Goal: Information Seeking & Learning: Learn about a topic

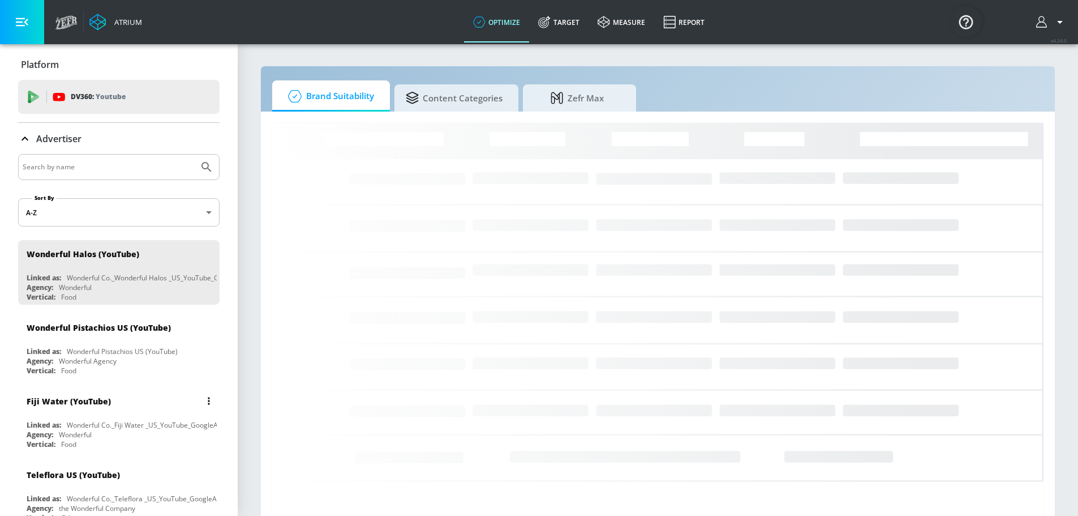
click at [126, 408] on div "Fiji Water (YouTube)" at bounding box center [122, 400] width 190 height 27
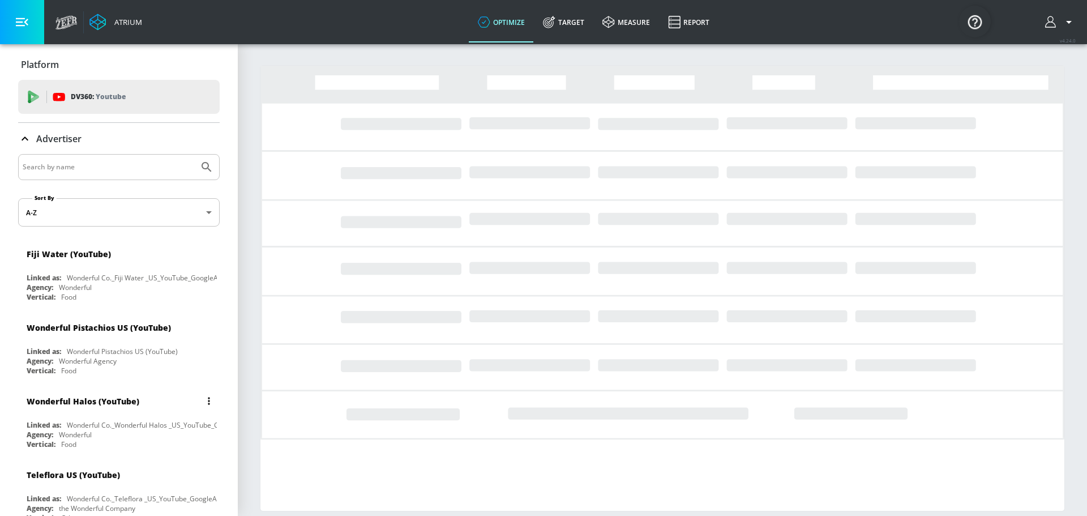
scroll to position [19, 0]
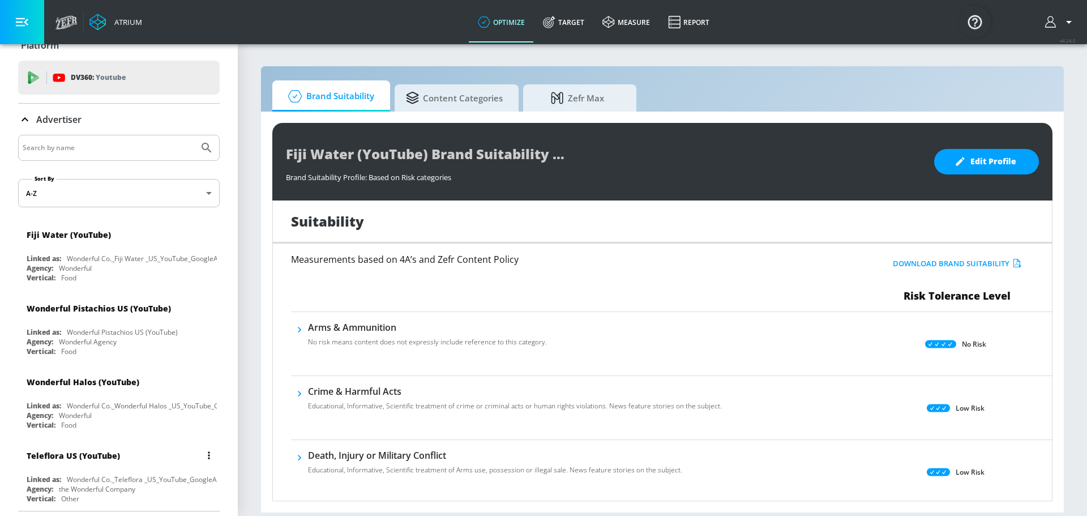
click at [107, 462] on div "Teleflora US (YouTube)" at bounding box center [122, 455] width 190 height 27
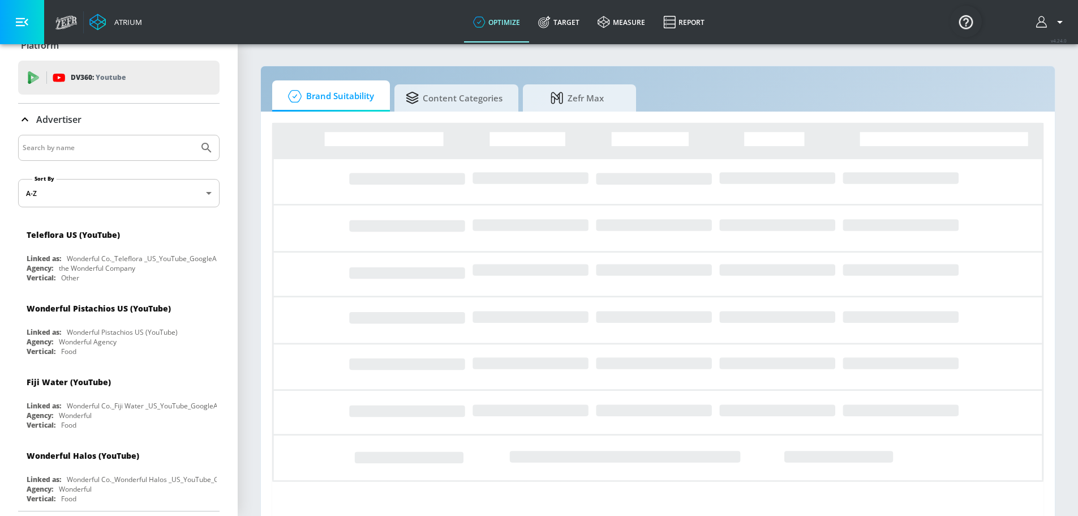
click at [477, 80] on div "Brand Suitability Content Categories Zefr Max Loading..." at bounding box center [657, 314] width 795 height 496
click at [473, 87] on span "Content Categories" at bounding box center [454, 96] width 97 height 27
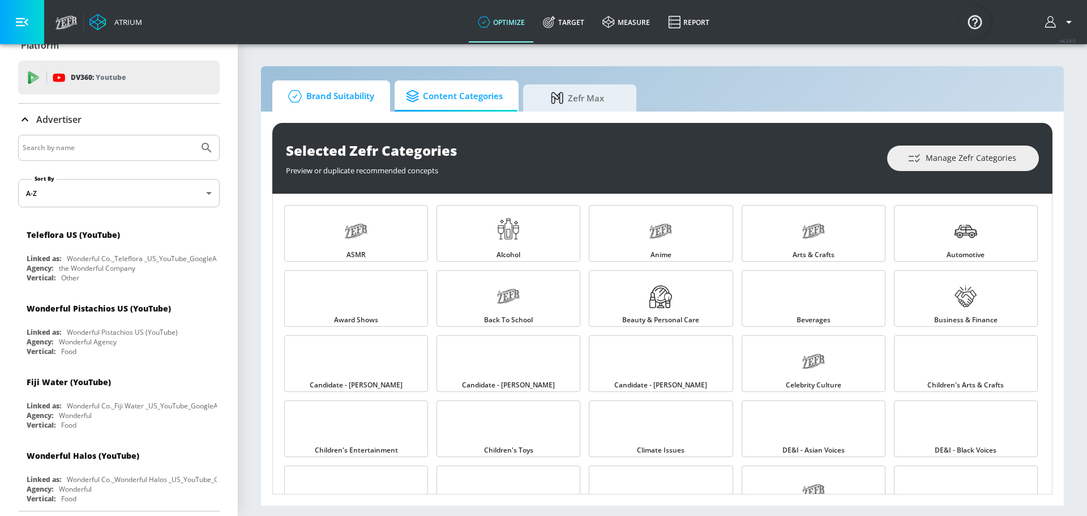
click at [339, 96] on span "Brand Suitability" at bounding box center [329, 96] width 91 height 27
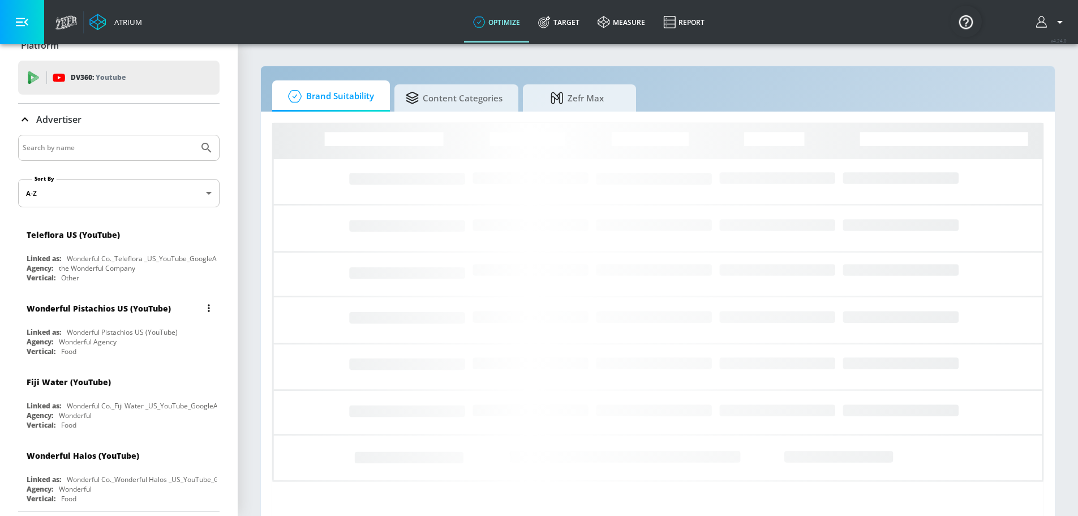
click at [32, 307] on div "Wonderful Pistachios US (YouTube)" at bounding box center [99, 308] width 144 height 11
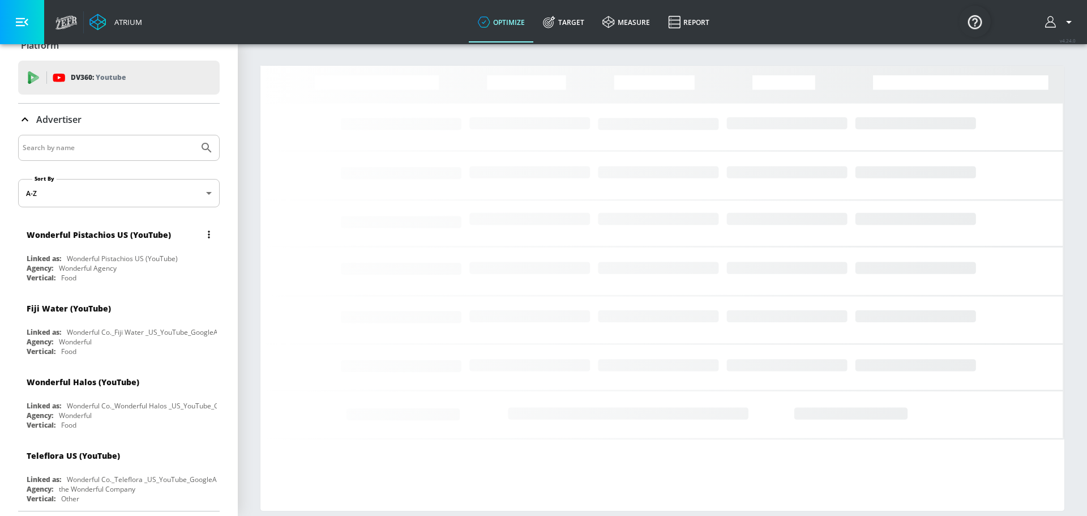
click at [91, 229] on div "Wonderful Pistachios US (YouTube)" at bounding box center [99, 234] width 144 height 11
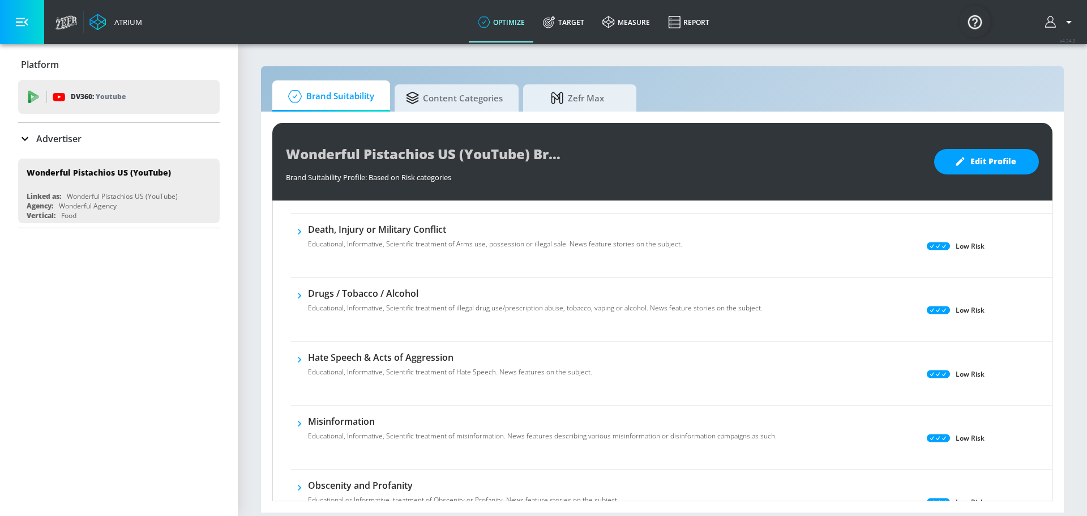
scroll to position [226, 0]
click at [106, 153] on div "Advertiser" at bounding box center [119, 139] width 202 height 32
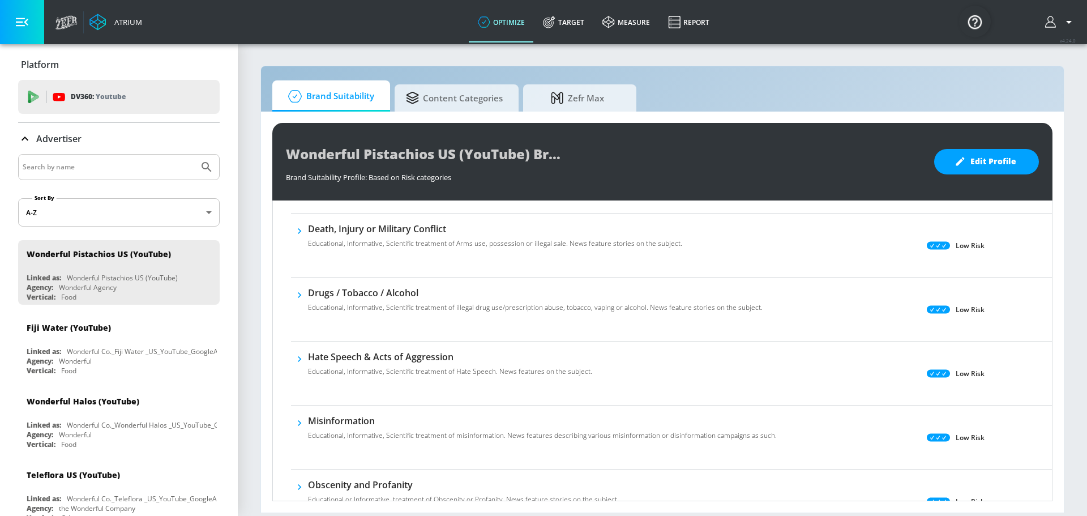
click at [63, 141] on p "Advertiser" at bounding box center [58, 138] width 45 height 12
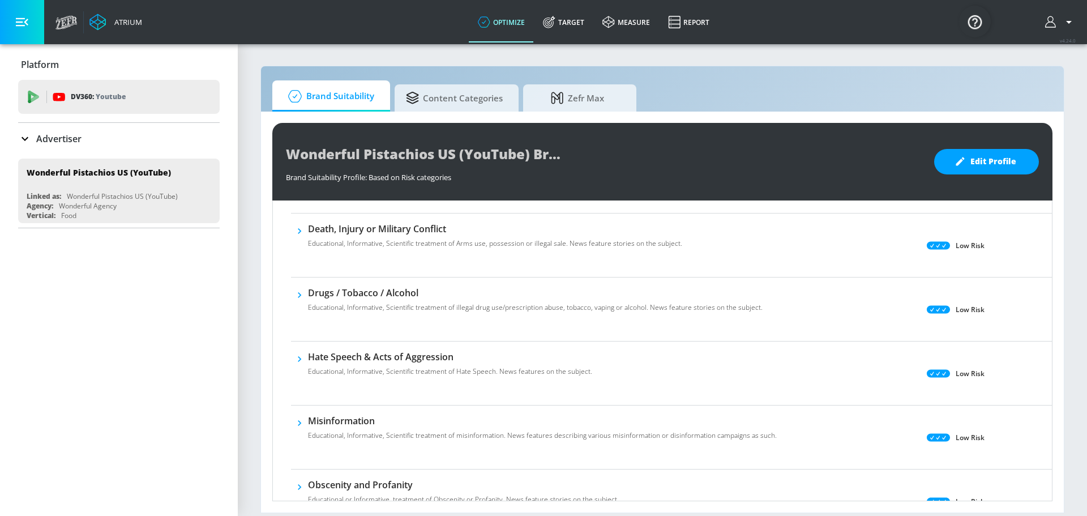
click at [63, 141] on p "Advertiser" at bounding box center [58, 138] width 45 height 12
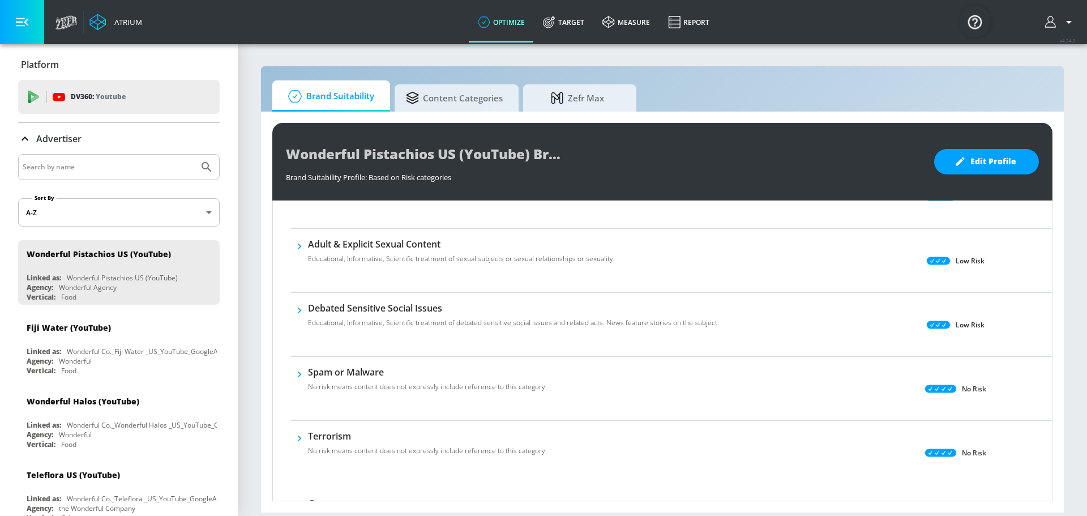
scroll to position [623, 0]
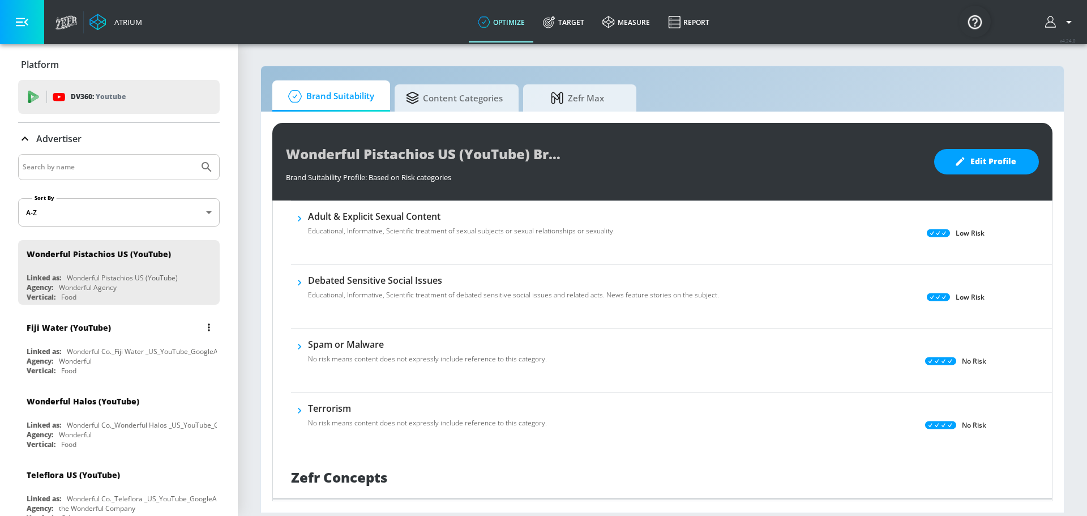
click at [104, 331] on div "Fiji Water (YouTube)" at bounding box center [69, 327] width 84 height 11
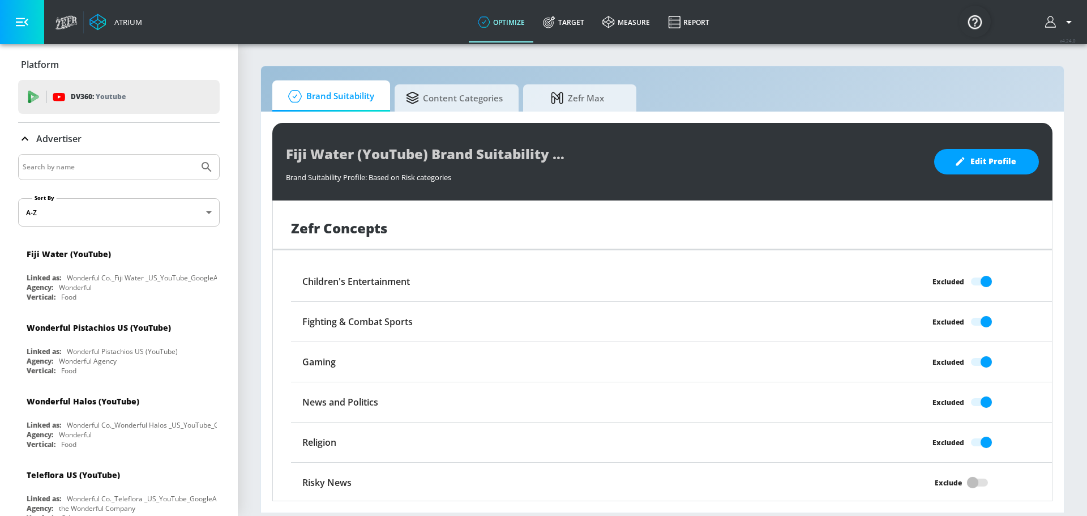
scroll to position [873, 0]
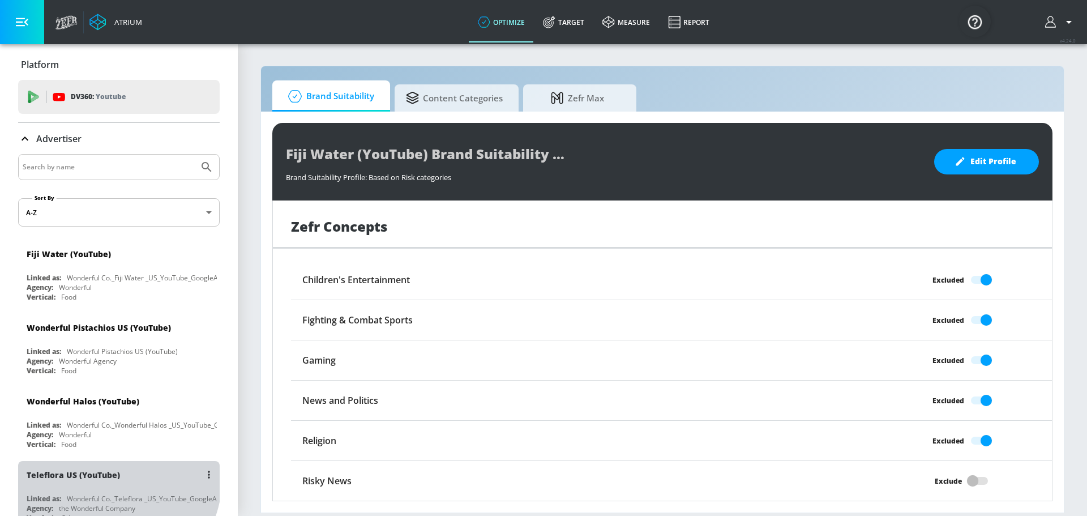
click at [96, 474] on div "Teleflora US (YouTube)" at bounding box center [73, 474] width 93 height 11
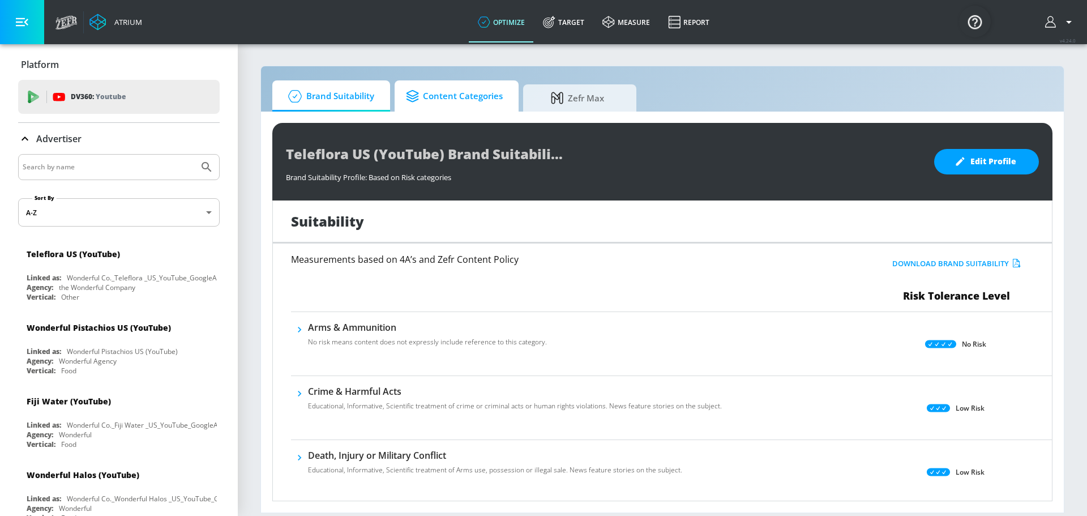
click at [451, 107] on span "Content Categories" at bounding box center [454, 96] width 97 height 27
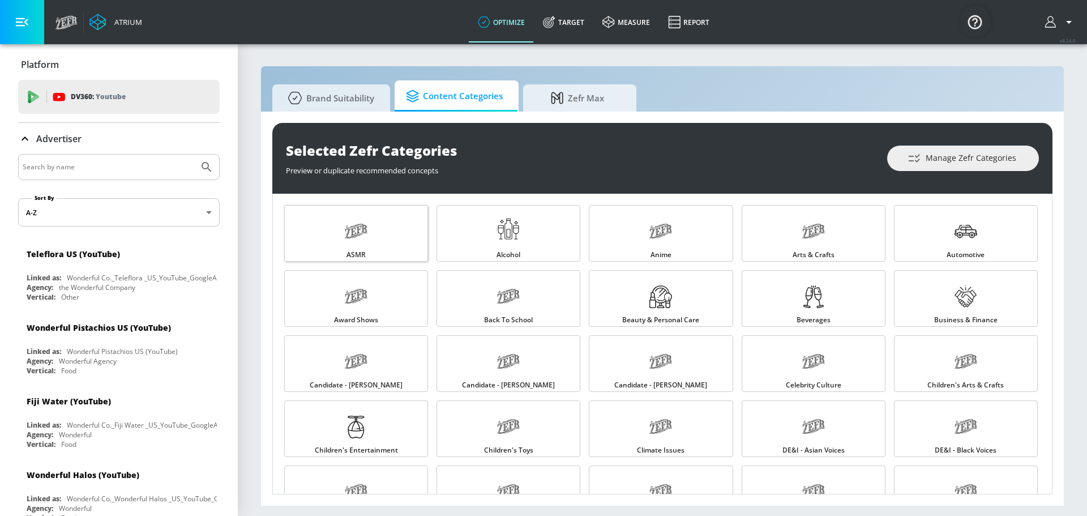
click at [363, 249] on div at bounding box center [356, 232] width 23 height 37
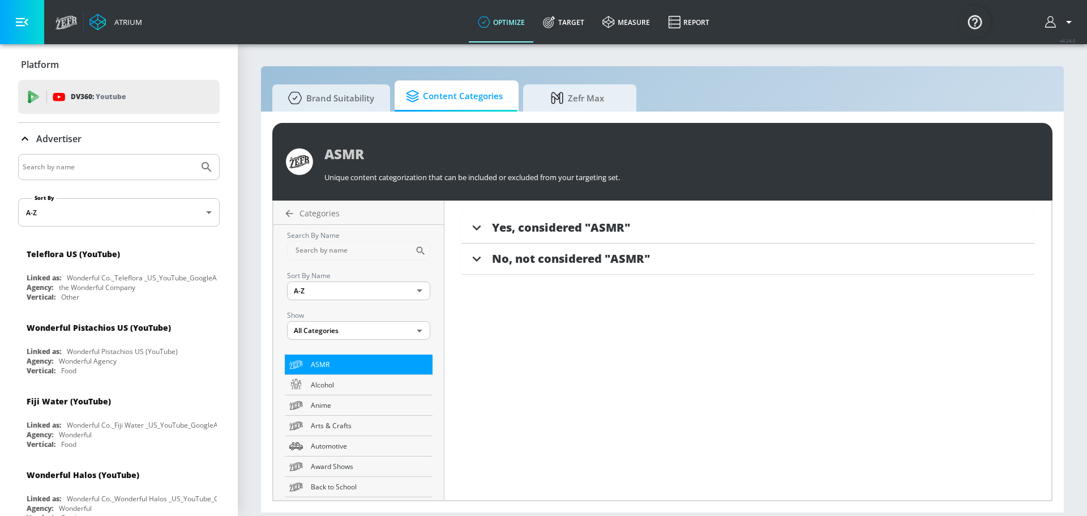
click at [507, 212] on div "Yes, considered "ASMR"" at bounding box center [747, 227] width 573 height 31
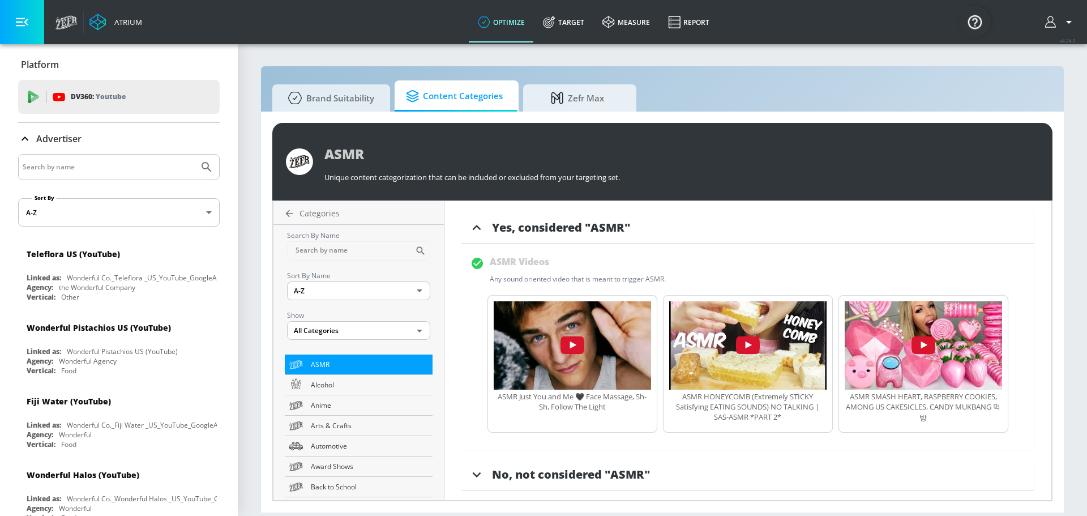
click at [504, 477] on span "No, not considered "ASMR"" at bounding box center [571, 473] width 158 height 15
click at [302, 382] on icon at bounding box center [296, 385] width 14 height 14
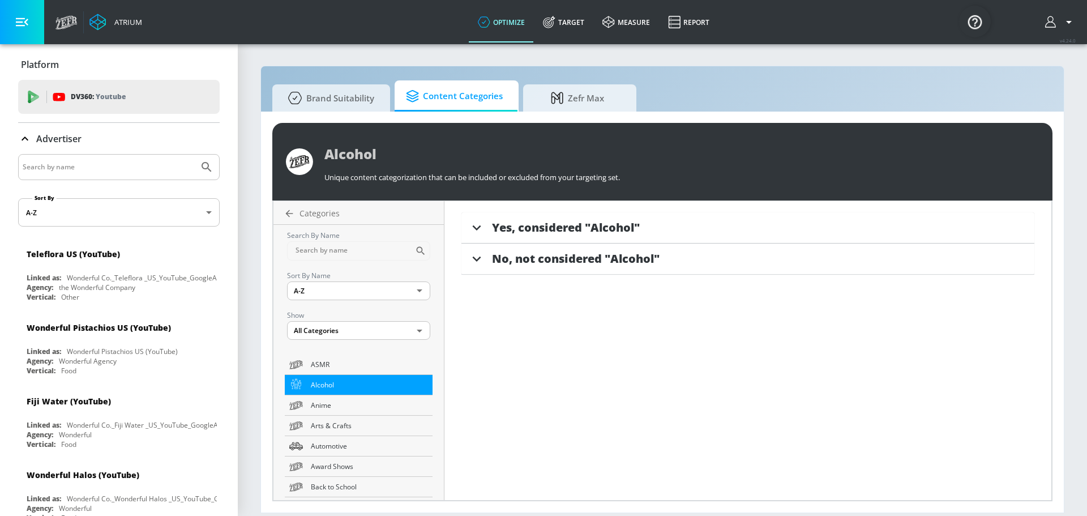
click at [623, 224] on span "Yes, considered "Alcohol"" at bounding box center [566, 227] width 148 height 15
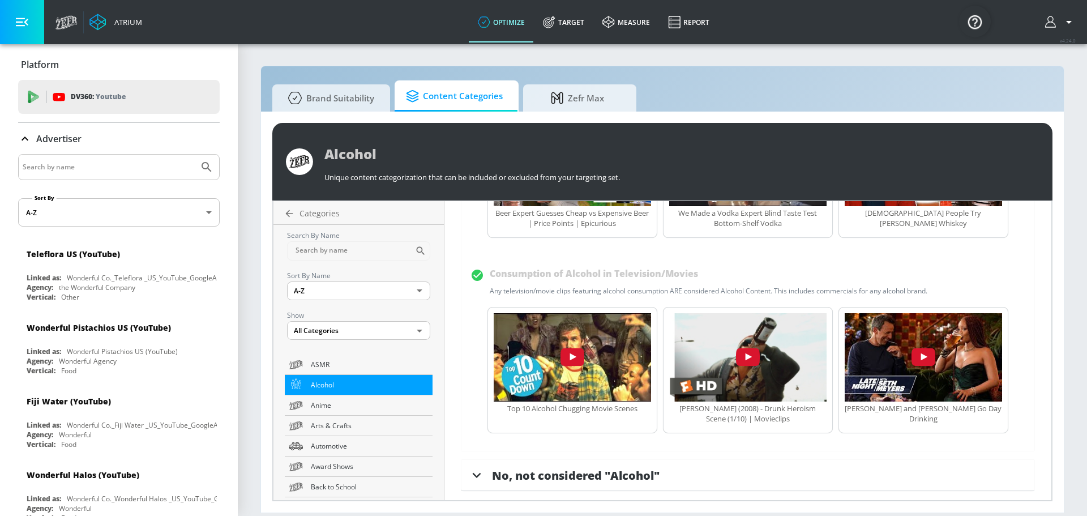
scroll to position [577, 0]
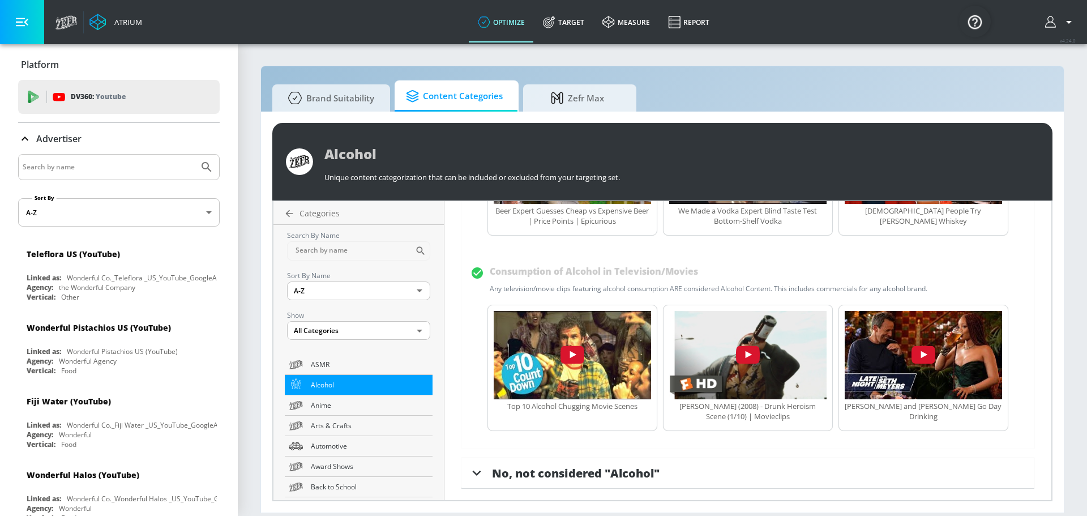
click at [618, 471] on span "No, not considered "Alcohol"" at bounding box center [576, 472] width 168 height 15
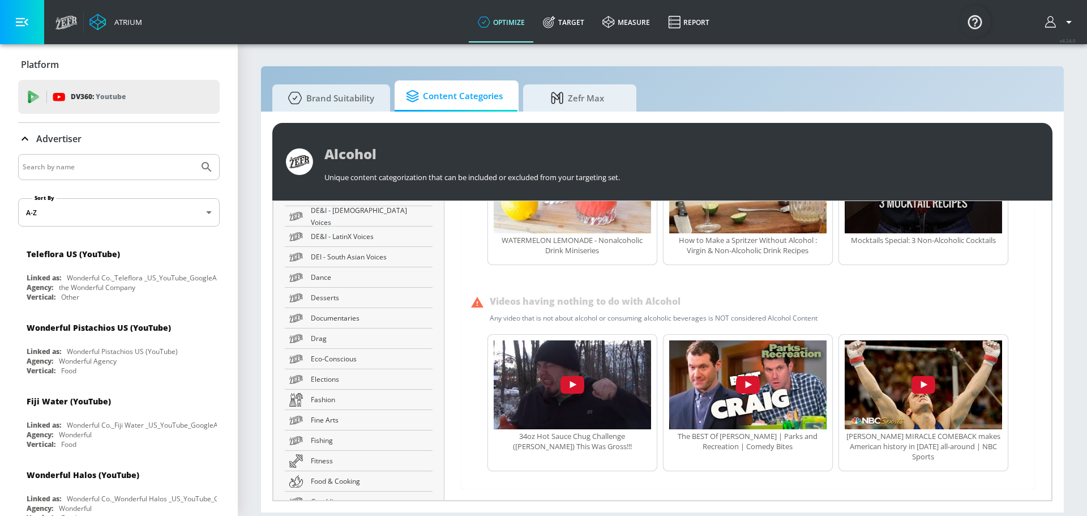
scroll to position [566, 0]
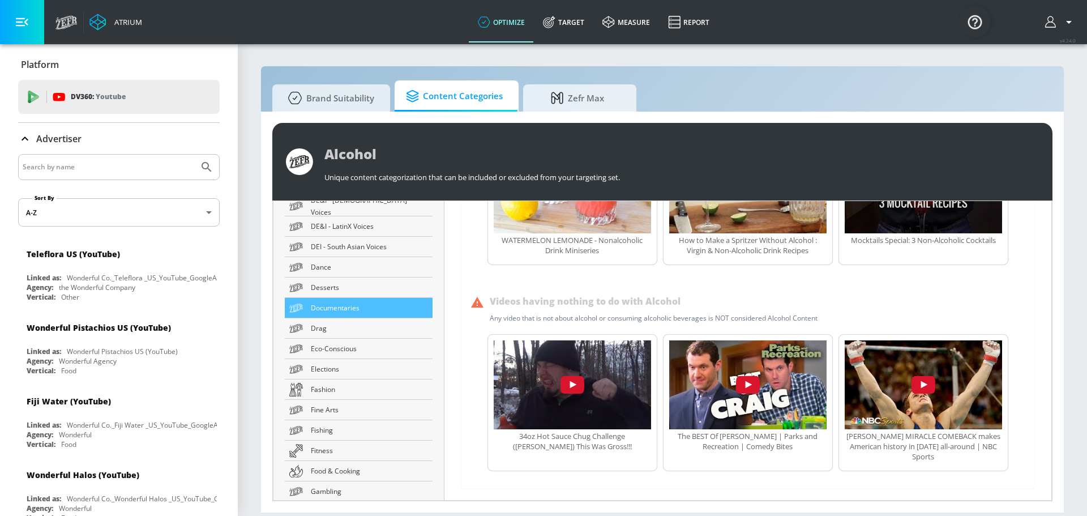
click at [381, 318] on link "Documentaries" at bounding box center [359, 308] width 148 height 20
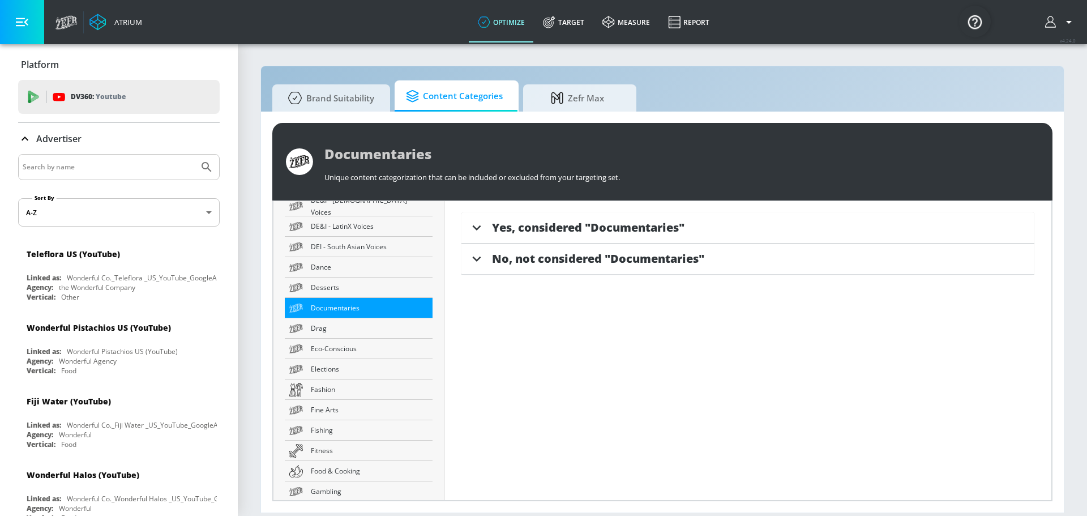
click at [601, 224] on span "Yes, considered "Documentaries"" at bounding box center [588, 227] width 192 height 15
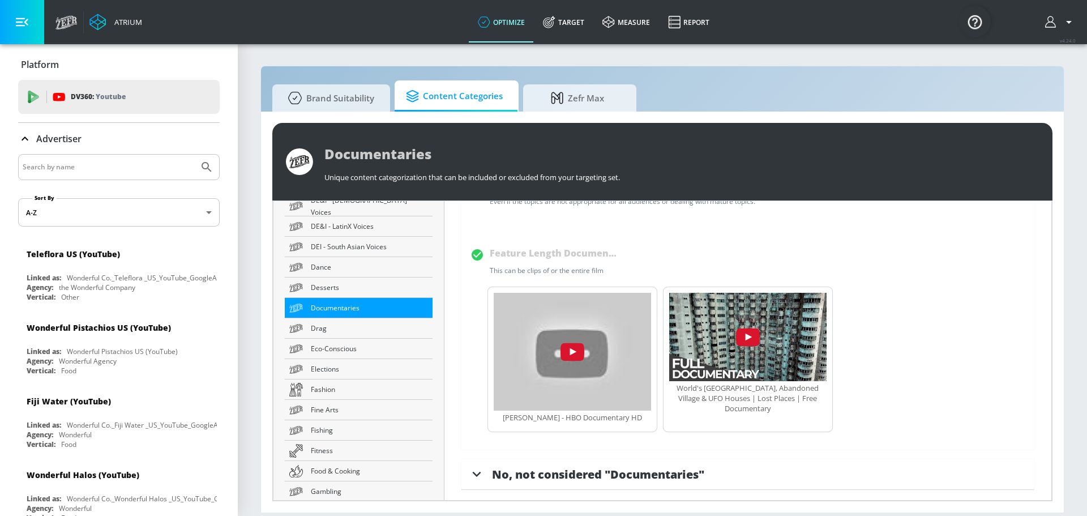
scroll to position [343, 0]
click at [650, 481] on div "No, not considered "Documentaries"" at bounding box center [747, 472] width 573 height 31
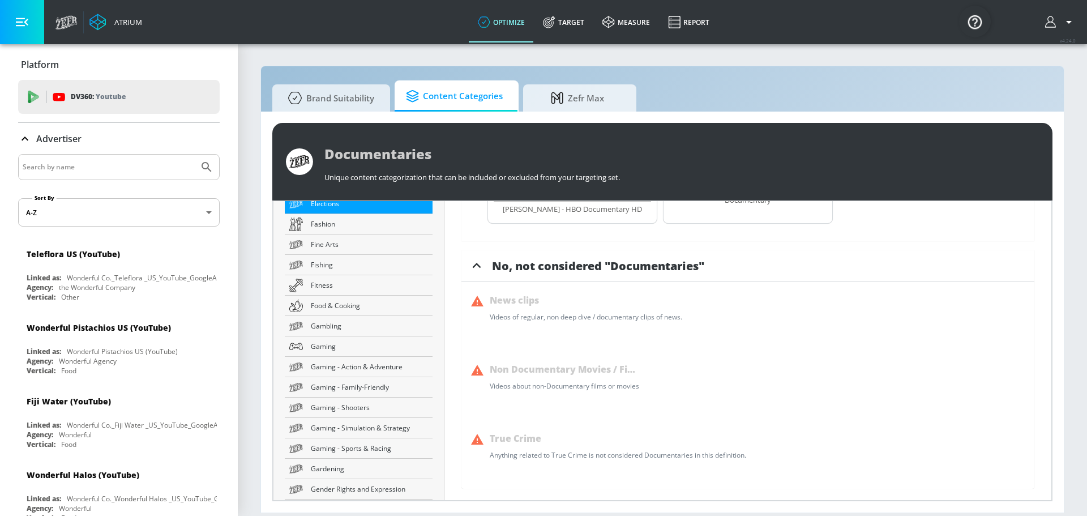
scroll to position [736, 0]
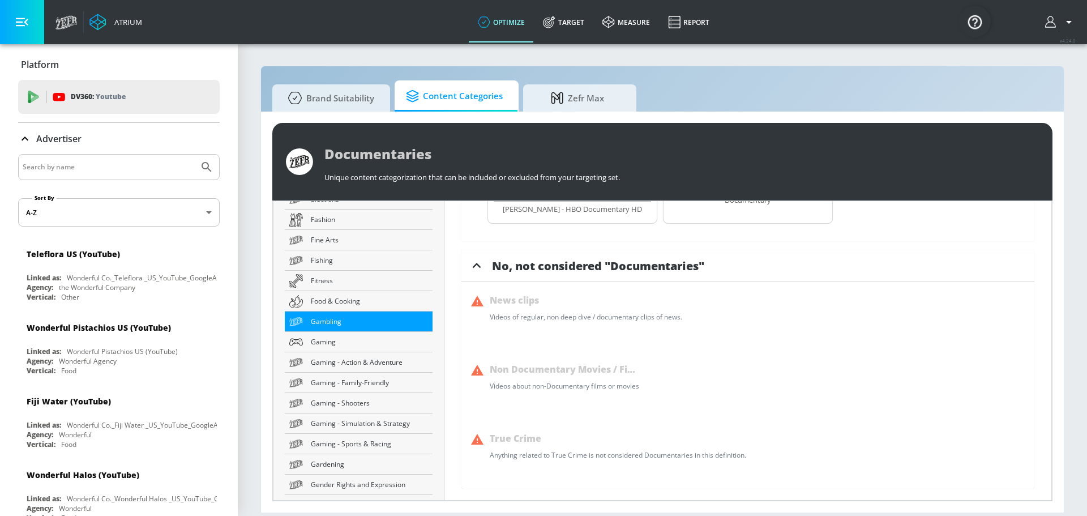
click at [370, 328] on link "Gambling" at bounding box center [359, 321] width 148 height 20
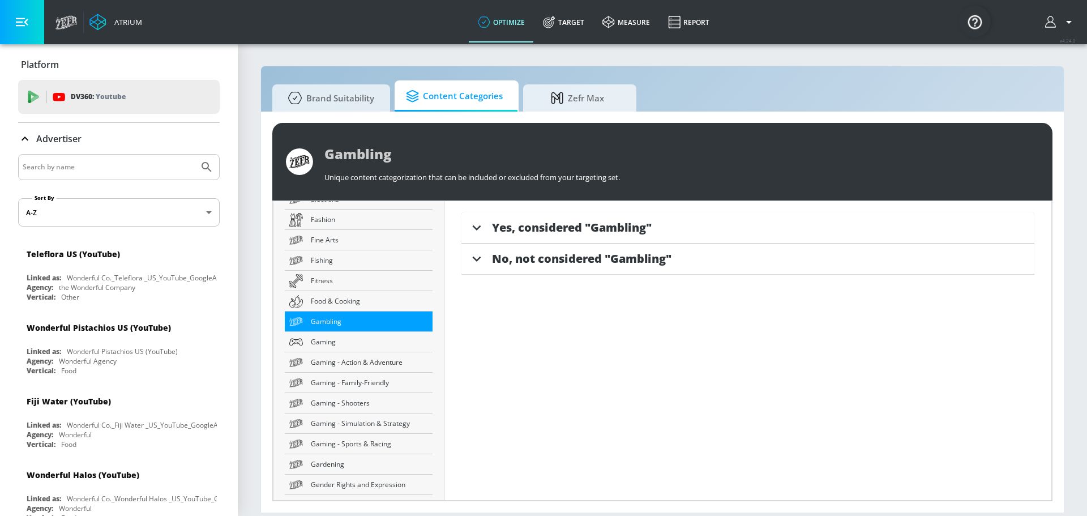
click at [612, 225] on span "Yes, considered "Gambling"" at bounding box center [572, 227] width 160 height 15
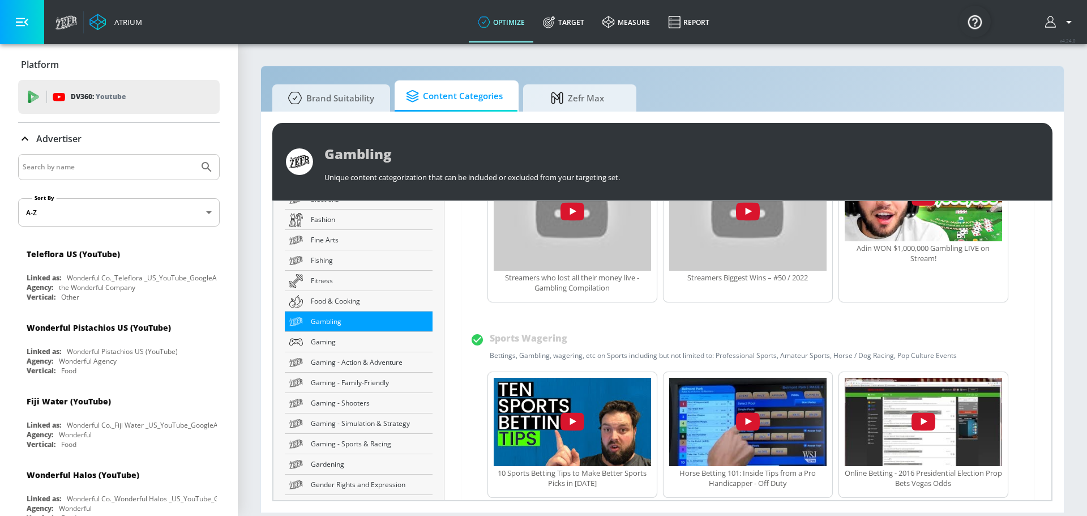
scroll to position [1037, 0]
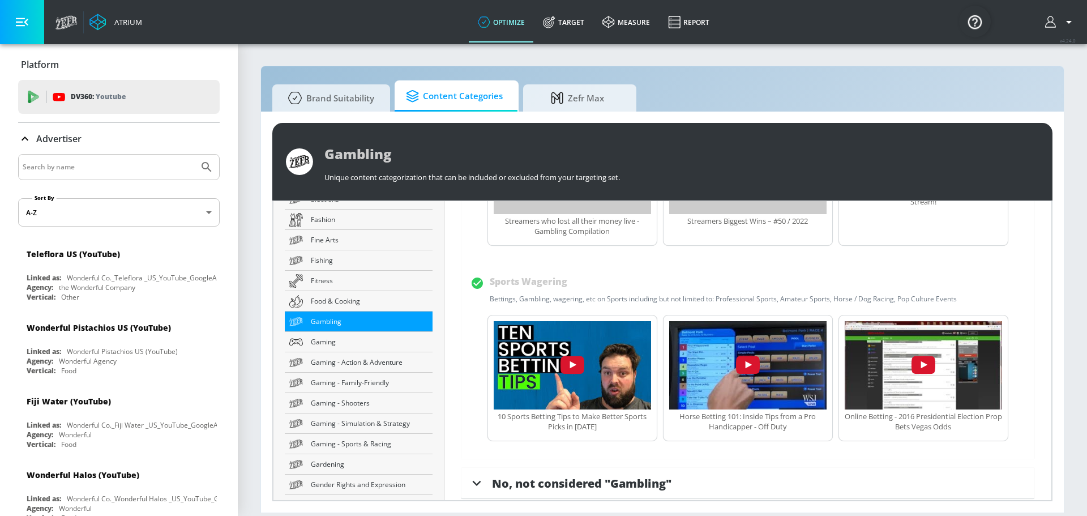
click at [651, 489] on div "Yes, considered "Gambling" Gambling Industry / News Content about Gambling even…" at bounding box center [747, 350] width 607 height 299
click at [652, 476] on span "No, not considered "Gambling"" at bounding box center [581, 483] width 179 height 15
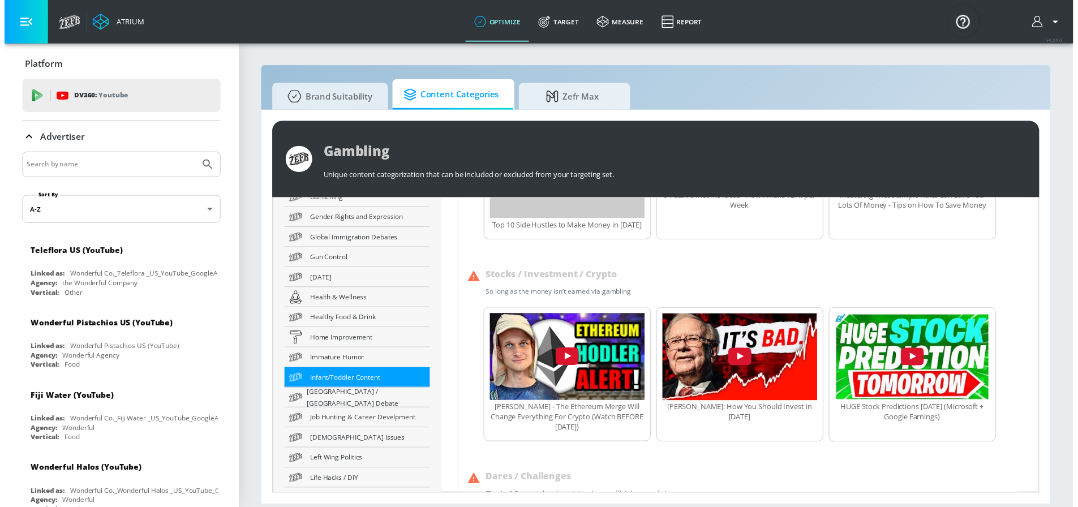
scroll to position [1019, 0]
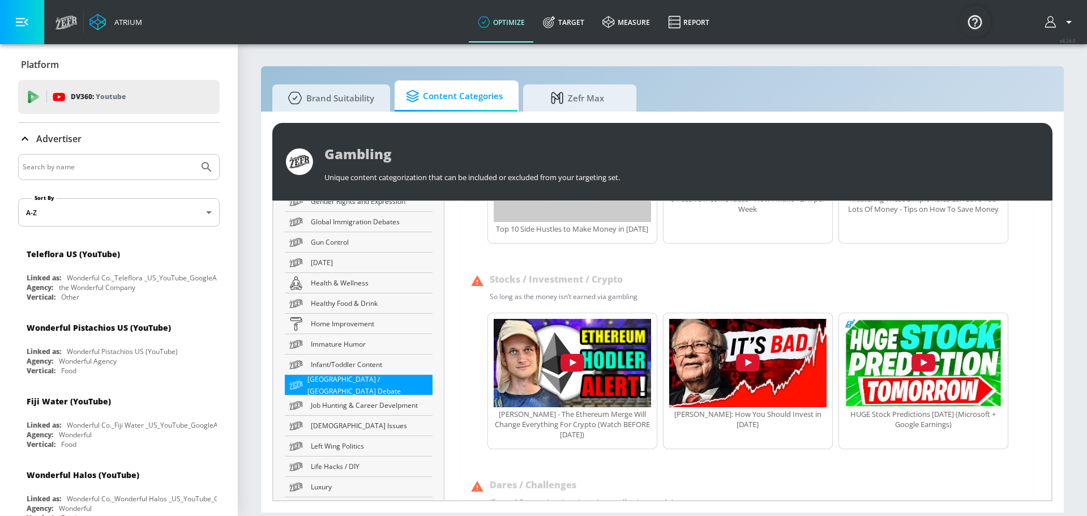
click at [374, 384] on span "[GEOGRAPHIC_DATA] / [GEOGRAPHIC_DATA] Debate" at bounding box center [367, 385] width 121 height 24
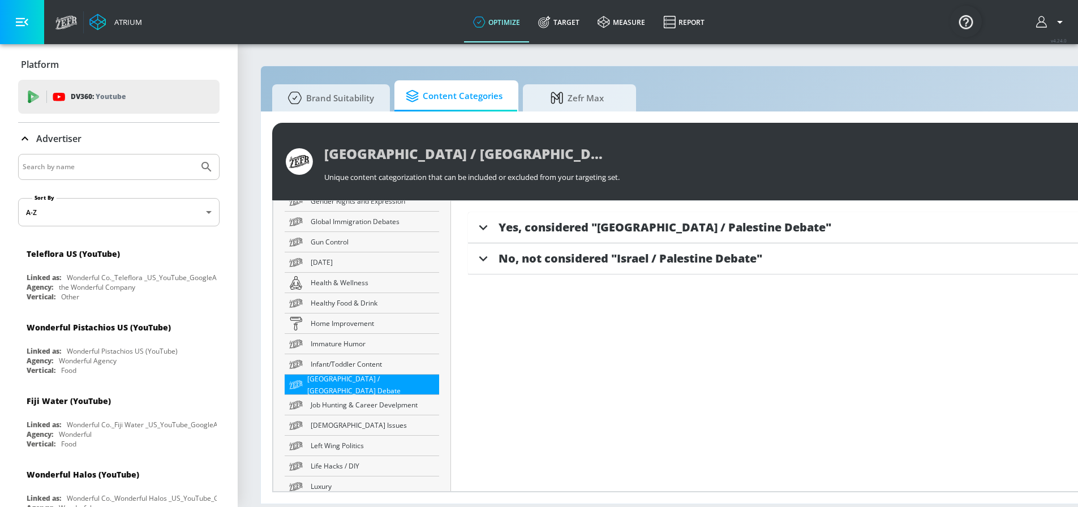
click at [619, 224] on span "Yes, considered "[GEOGRAPHIC_DATA] / Palestine Debate"" at bounding box center [665, 227] width 333 height 15
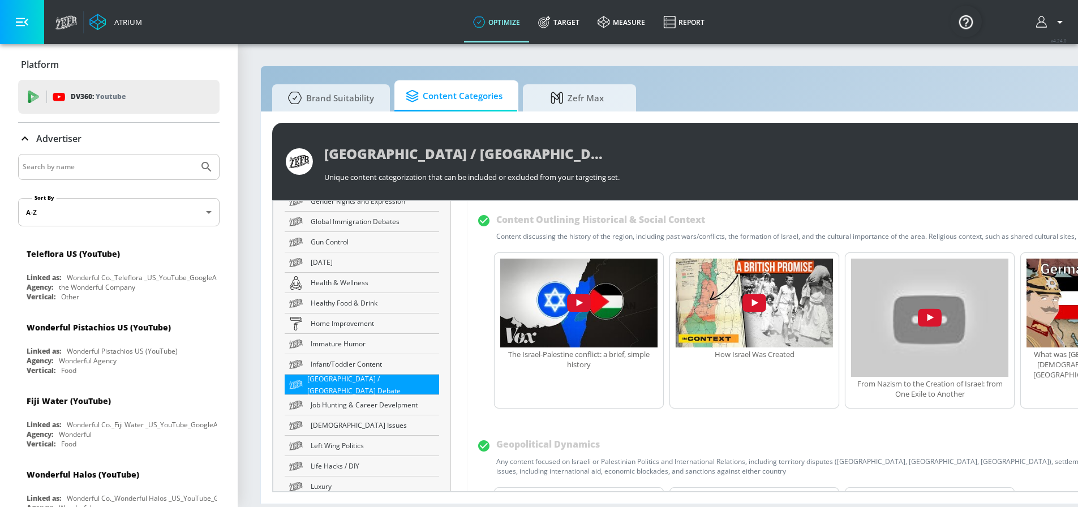
scroll to position [626, 0]
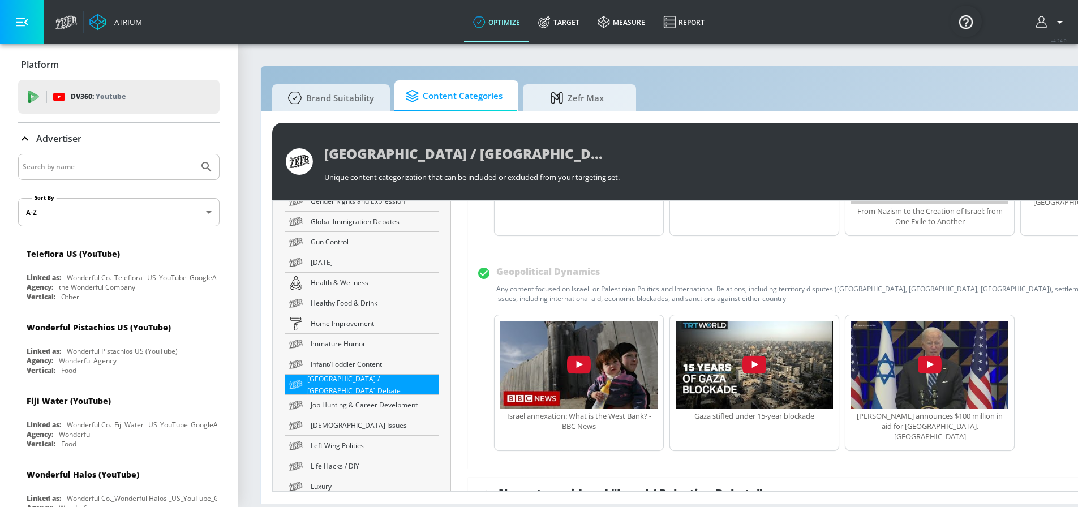
click at [603, 482] on div "No, not considered "Israel / Palestine Debate"" at bounding box center [829, 493] width 723 height 31
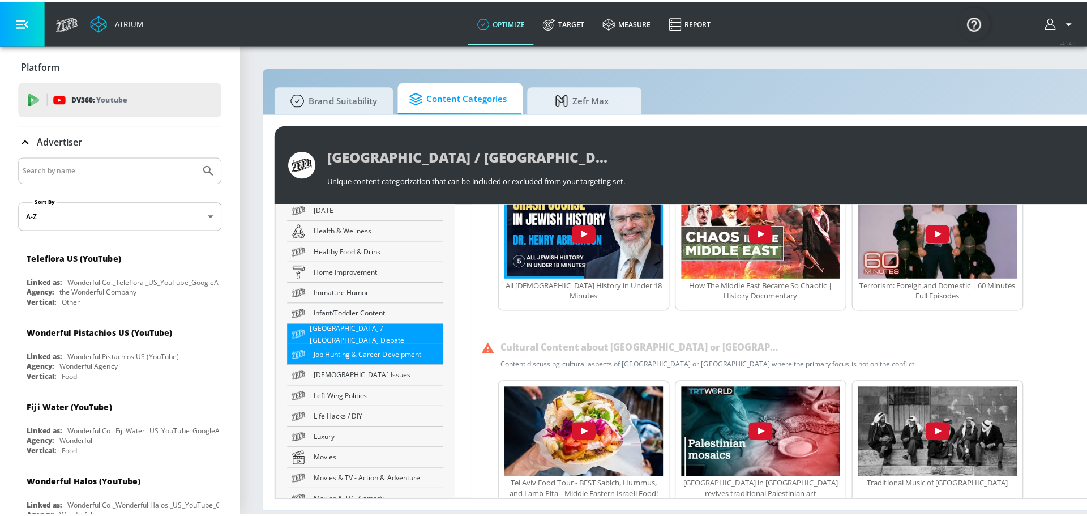
scroll to position [1302, 0]
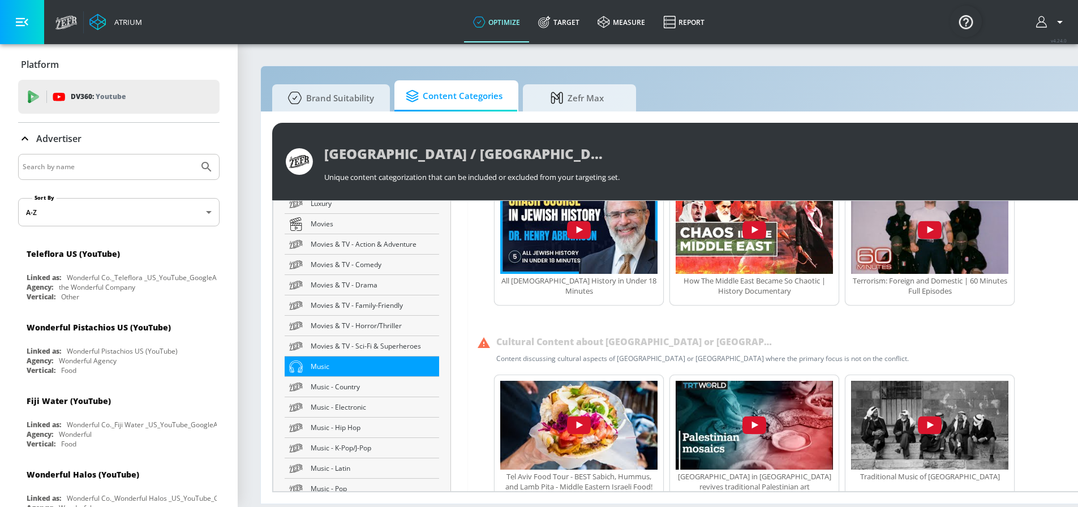
click at [344, 369] on span "Music" at bounding box center [373, 367] width 124 height 12
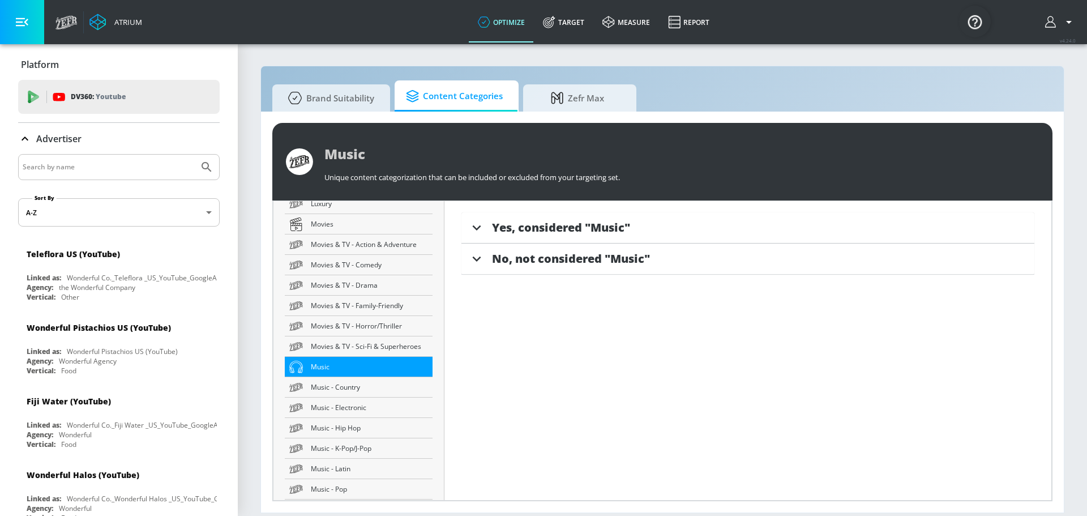
click at [585, 226] on span "Yes, considered "Music"" at bounding box center [561, 227] width 138 height 15
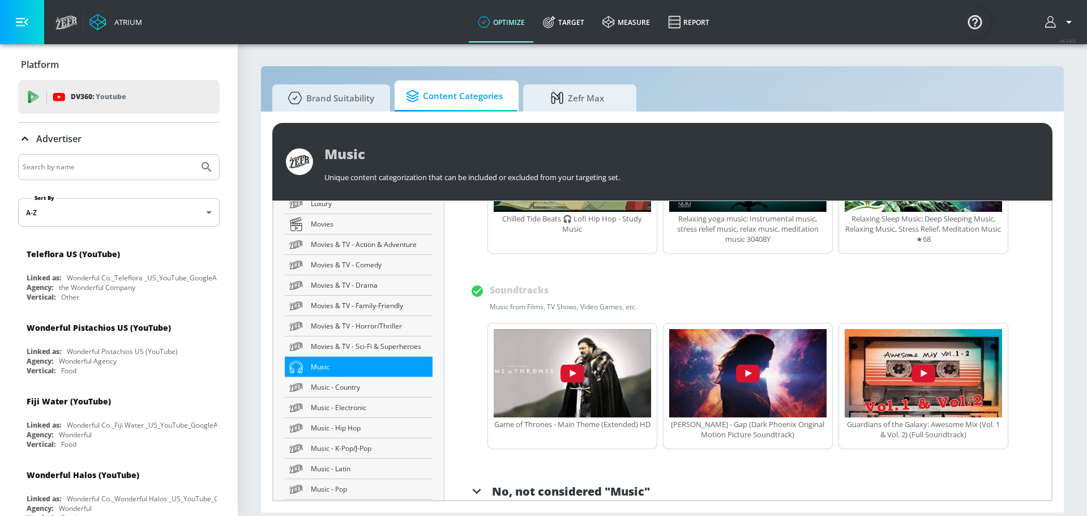
scroll to position [782, 0]
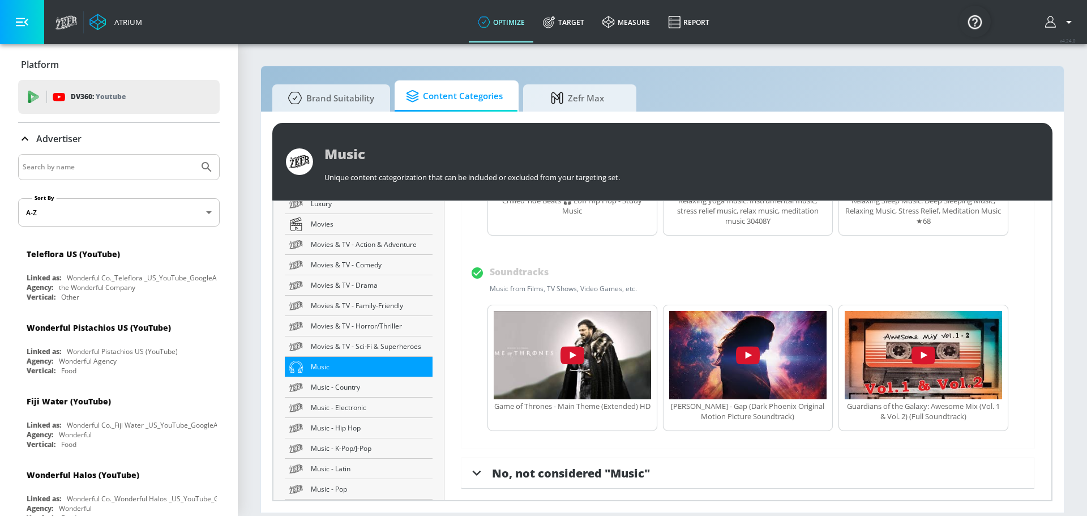
click at [602, 467] on span "No, not considered "Music"" at bounding box center [571, 472] width 158 height 15
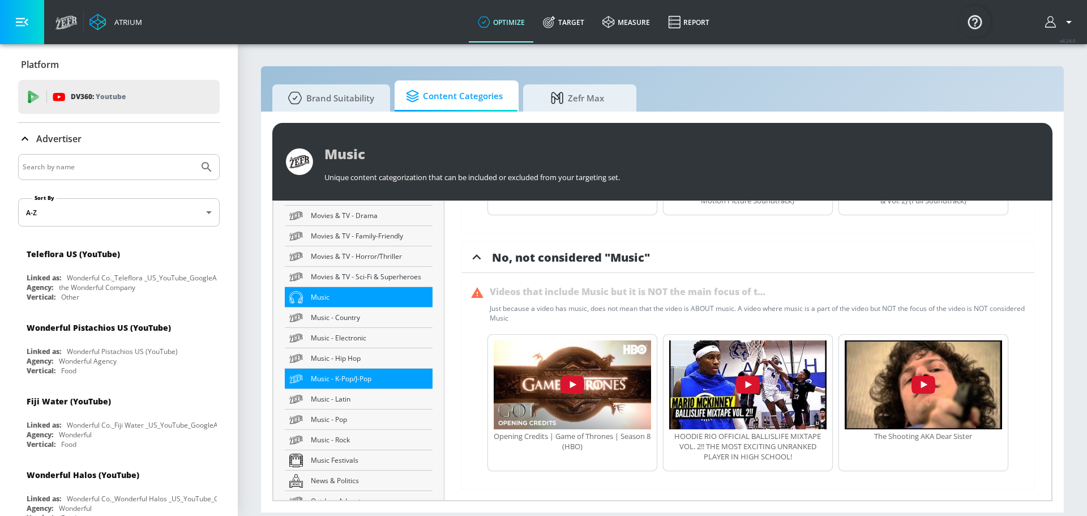
scroll to position [1472, 0]
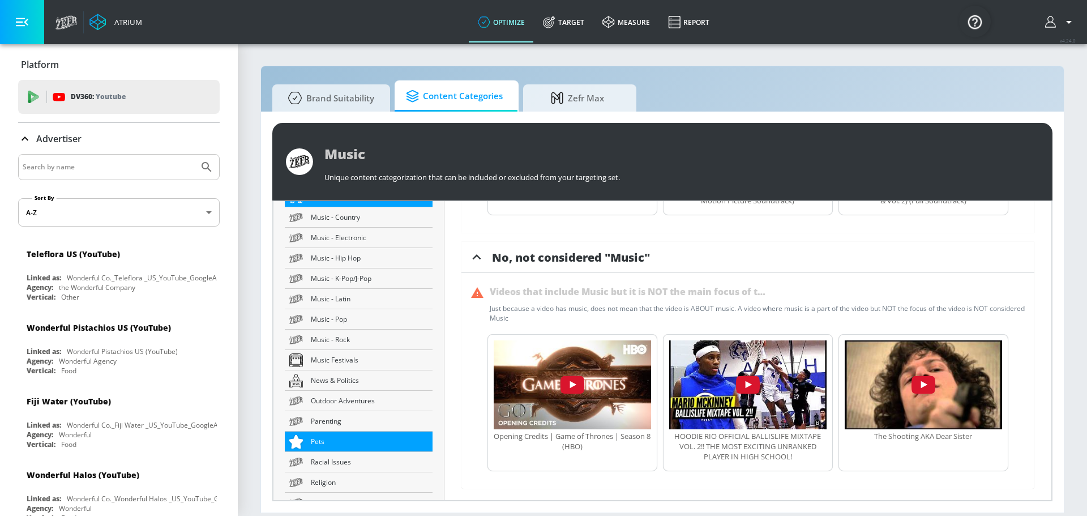
click at [353, 440] on span "Pets" at bounding box center [369, 441] width 117 height 12
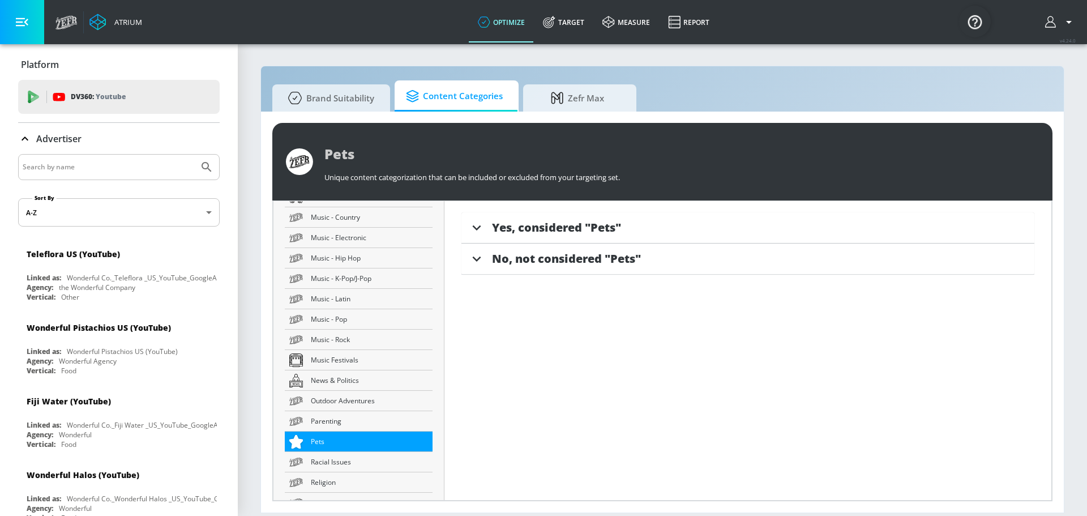
click at [598, 239] on div "Yes, considered "Pets"" at bounding box center [747, 227] width 573 height 31
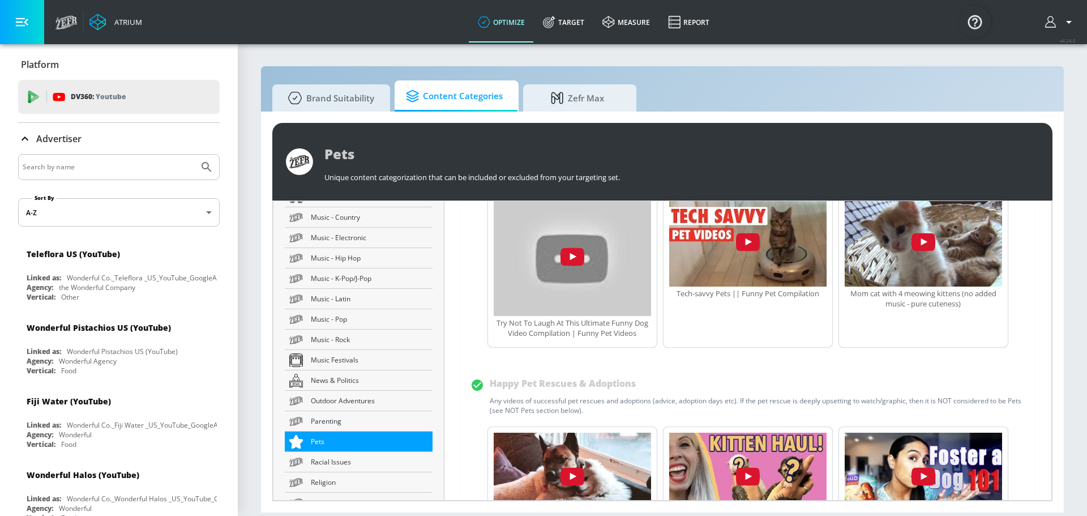
scroll to position [626, 0]
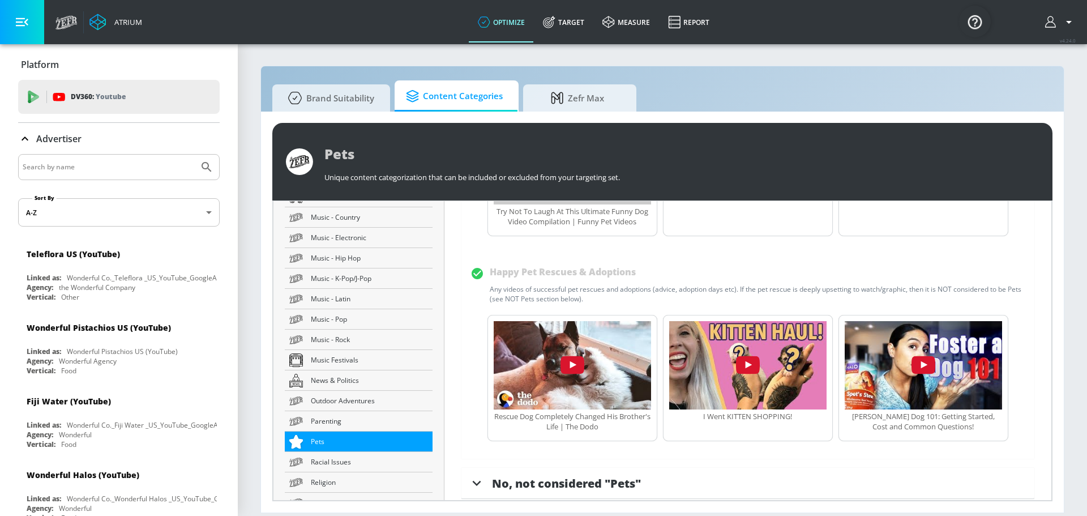
click at [573, 476] on span "No, not considered "Pets"" at bounding box center [566, 483] width 149 height 15
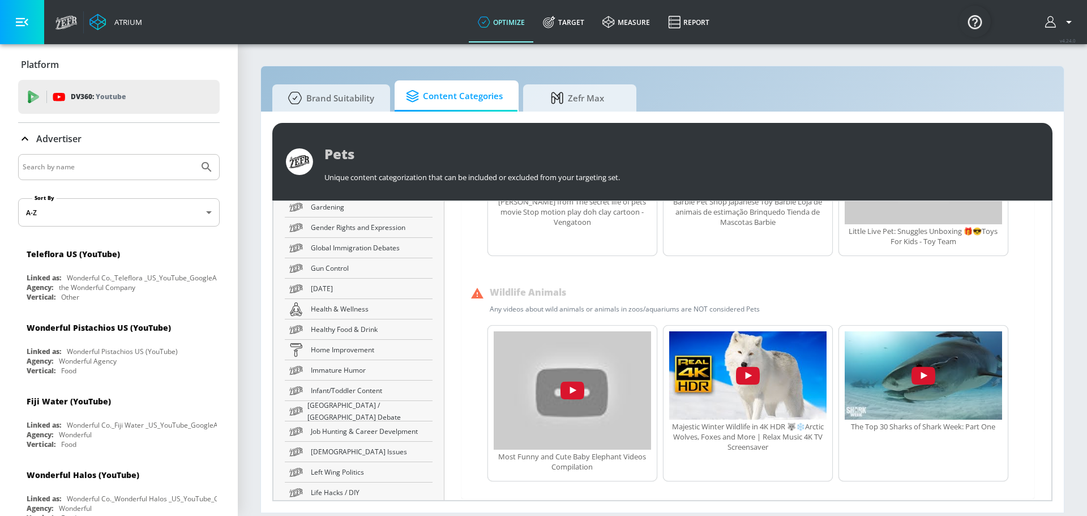
scroll to position [1132, 0]
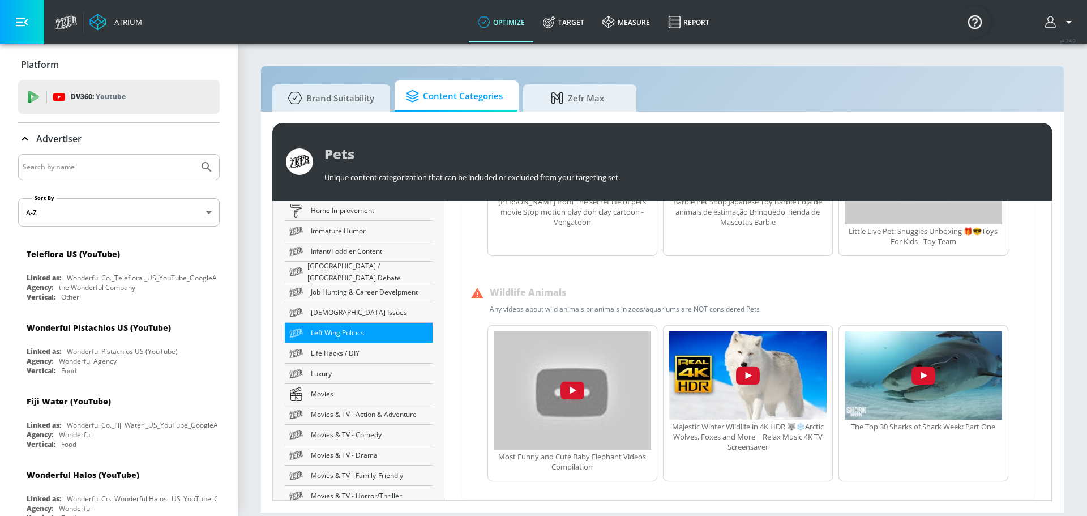
click at [379, 335] on span "Left Wing Politics" at bounding box center [369, 333] width 117 height 12
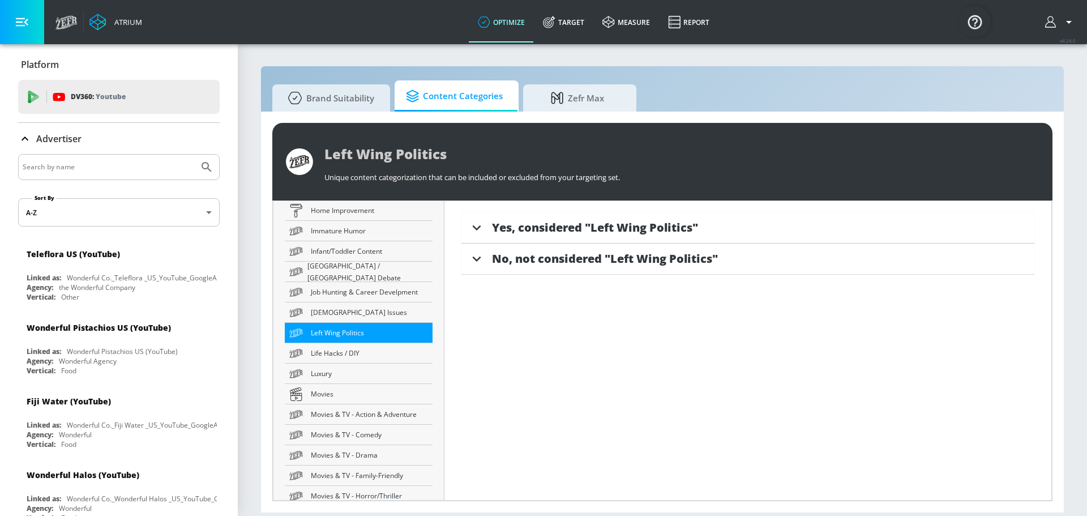
click at [601, 258] on span "No, not considered "Left Wing Politics"" at bounding box center [605, 258] width 226 height 15
click at [598, 266] on span "No, not considered "Left Wing Politics"" at bounding box center [605, 267] width 226 height 15
click at [598, 266] on div "No, not considered "Left Wing Politics"" at bounding box center [747, 258] width 573 height 31
click at [597, 219] on div "Yes, considered "Left Wing Politics"" at bounding box center [747, 227] width 573 height 31
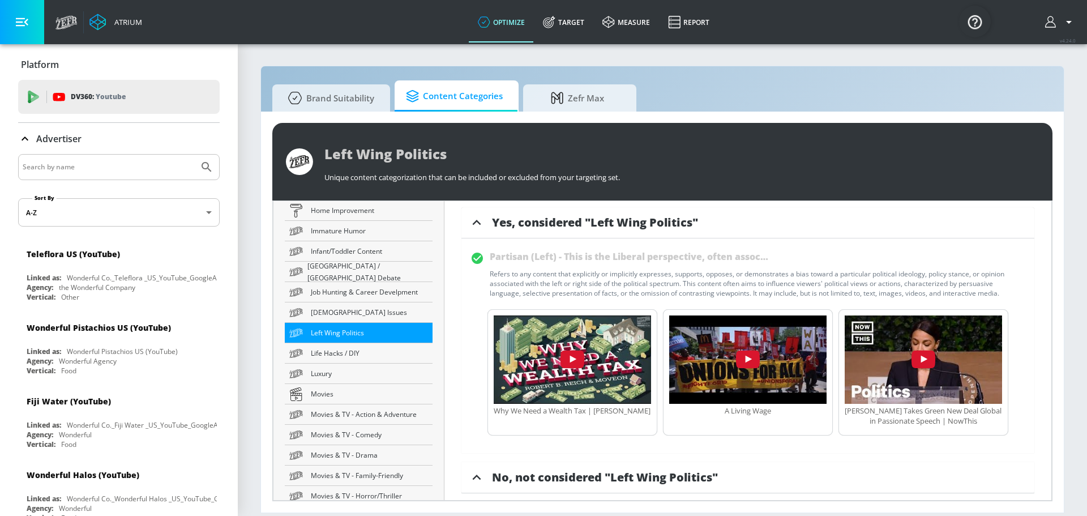
scroll to position [10, 0]
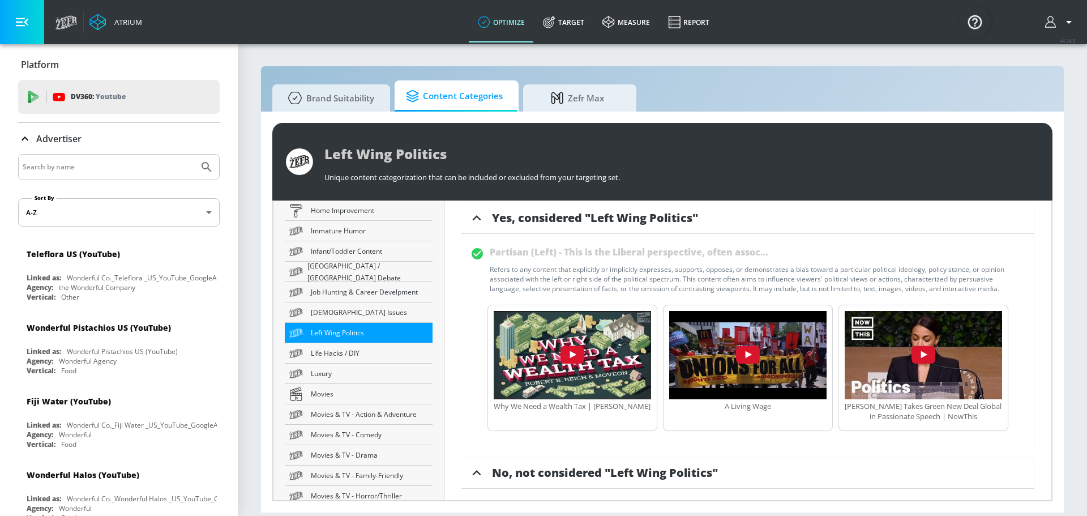
click at [537, 495] on div "Yes, considered "Left Wing Politics" Partisan (Left) - This is the Liberal pers…" at bounding box center [747, 350] width 607 height 299
click at [536, 478] on span "No, not considered "Left Wing Politics"" at bounding box center [605, 472] width 226 height 15
click at [536, 477] on span "No, not considered "Left Wing Politics"" at bounding box center [605, 472] width 226 height 15
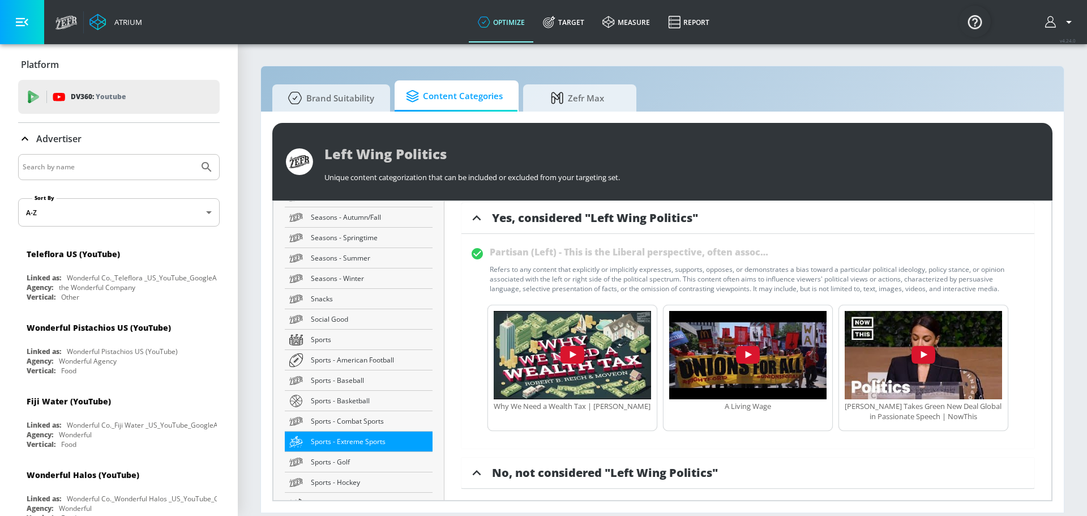
scroll to position [1698, 0]
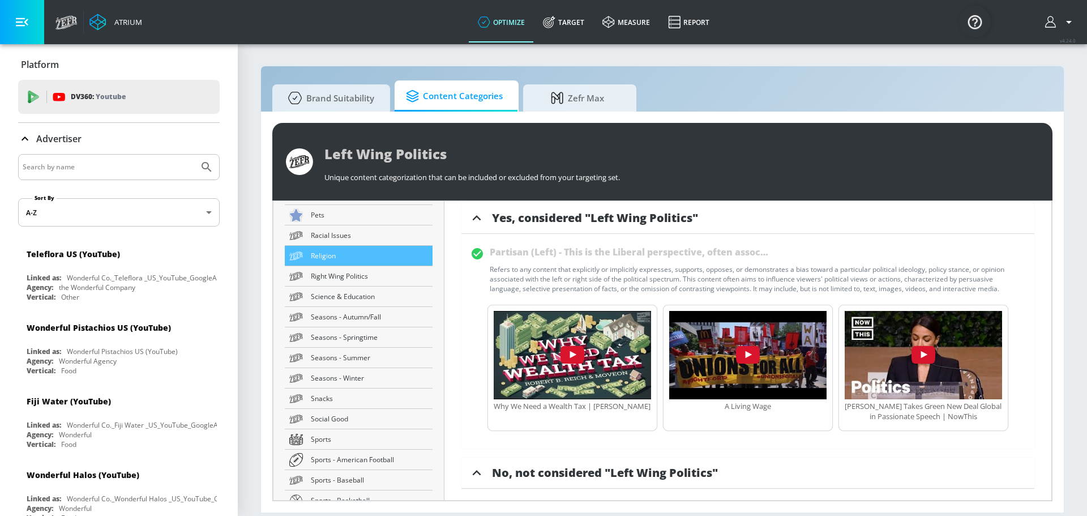
click at [371, 262] on link "Religion" at bounding box center [359, 256] width 148 height 20
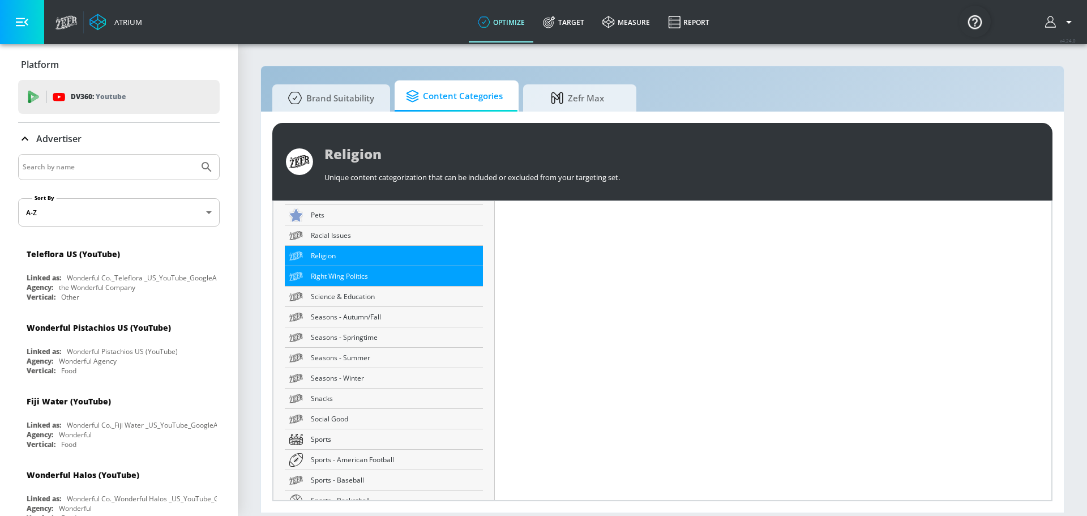
click at [370, 274] on span "Right Wing Politics" at bounding box center [395, 276] width 168 height 12
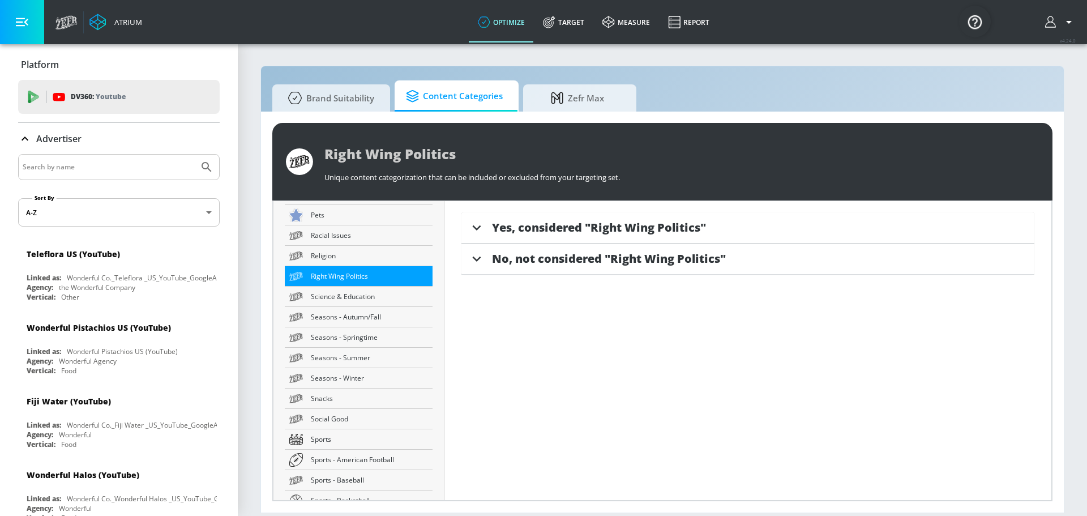
click at [687, 226] on span "Yes, considered "Right Wing Politics"" at bounding box center [599, 227] width 214 height 15
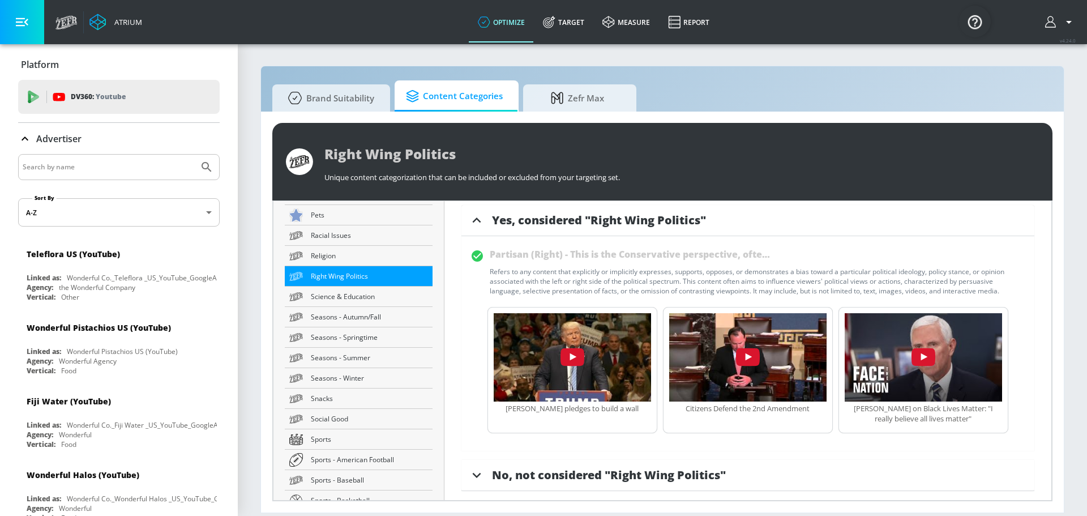
scroll to position [10, 0]
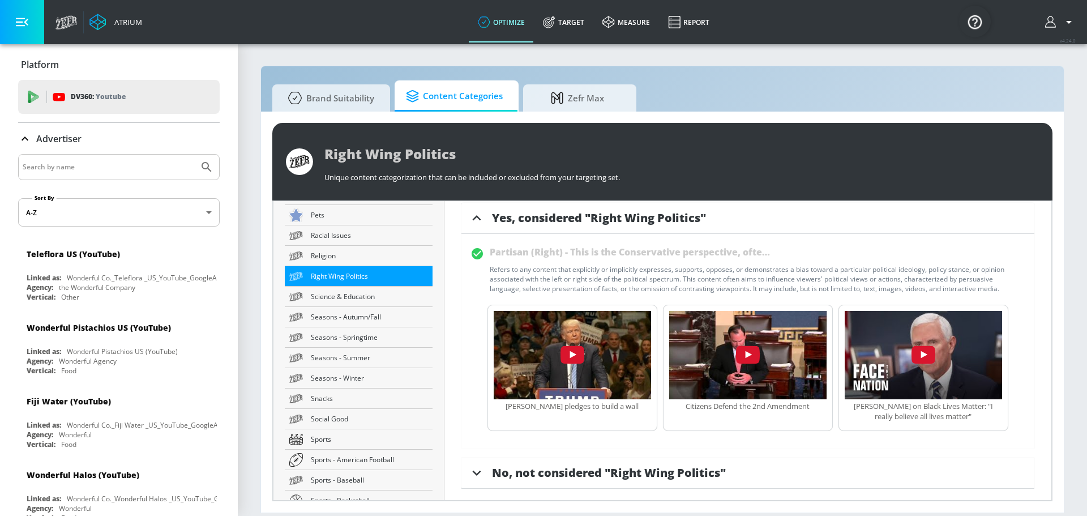
click at [684, 477] on span "No, not considered "Right Wing Politics"" at bounding box center [609, 472] width 234 height 15
click at [385, 456] on span "Sports - American Football" at bounding box center [369, 459] width 117 height 12
type input "Sports - American Football"
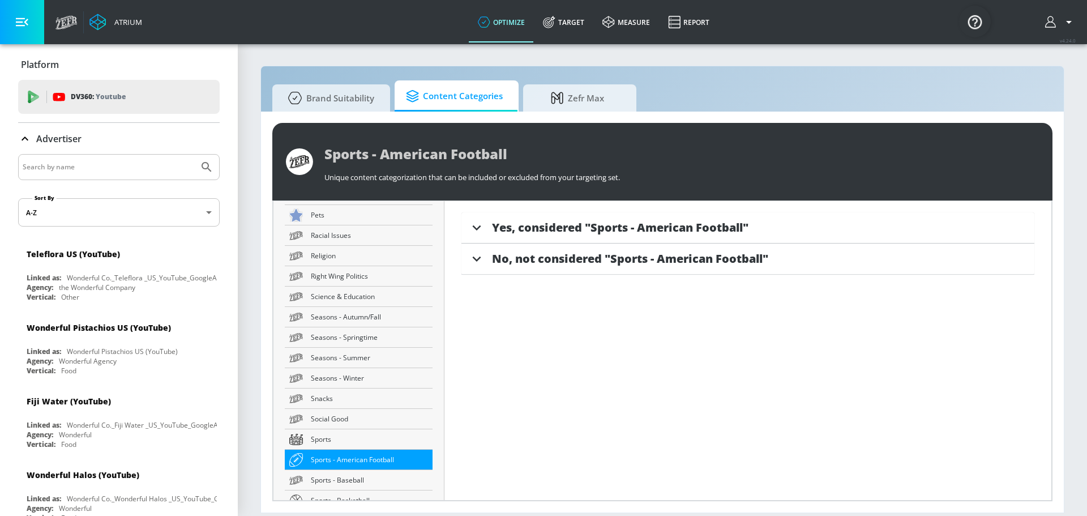
click at [579, 231] on span "Yes, considered "Sports - American Football"" at bounding box center [620, 227] width 256 height 15
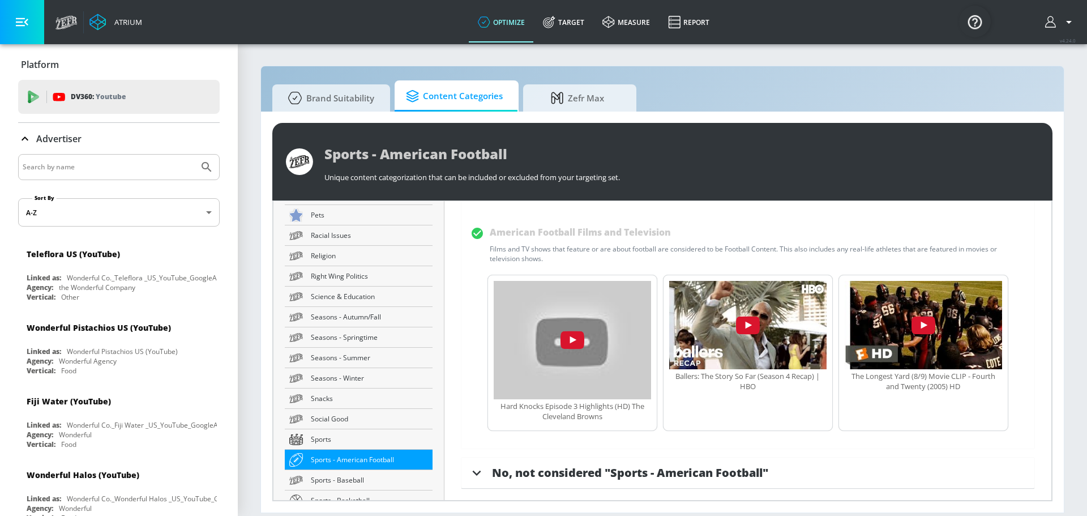
click at [596, 470] on span "No, not considered "Sports - American Football"" at bounding box center [630, 472] width 276 height 15
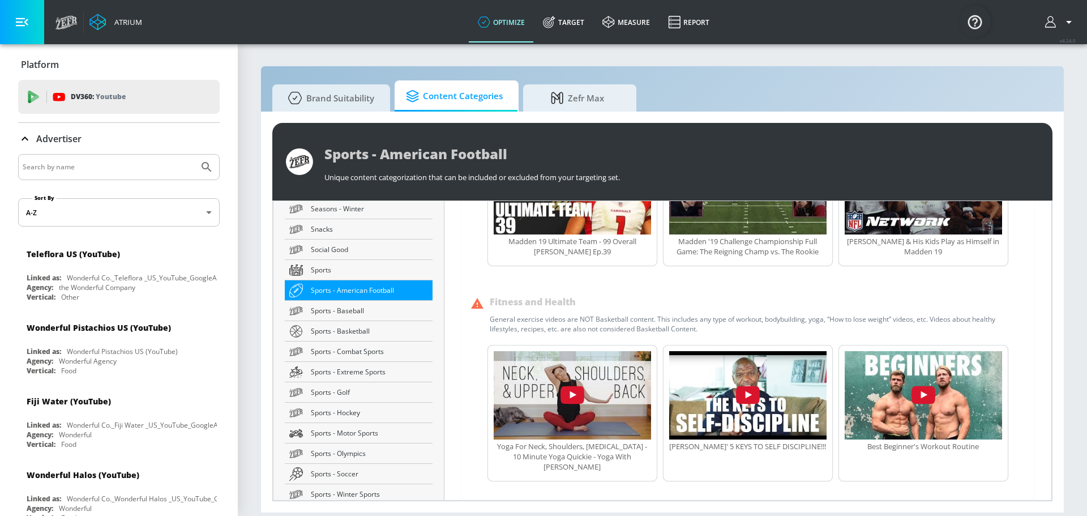
scroll to position [1868, 0]
click at [708, 84] on div "Brand Suitability Content Categories Zefr Max" at bounding box center [662, 95] width 780 height 31
click at [710, 64] on section "Brand Suitability Content Categories Zefr Max Sports - American Football Unique…" at bounding box center [662, 279] width 849 height 473
click at [576, 90] on span "Zefr Max" at bounding box center [577, 96] width 86 height 27
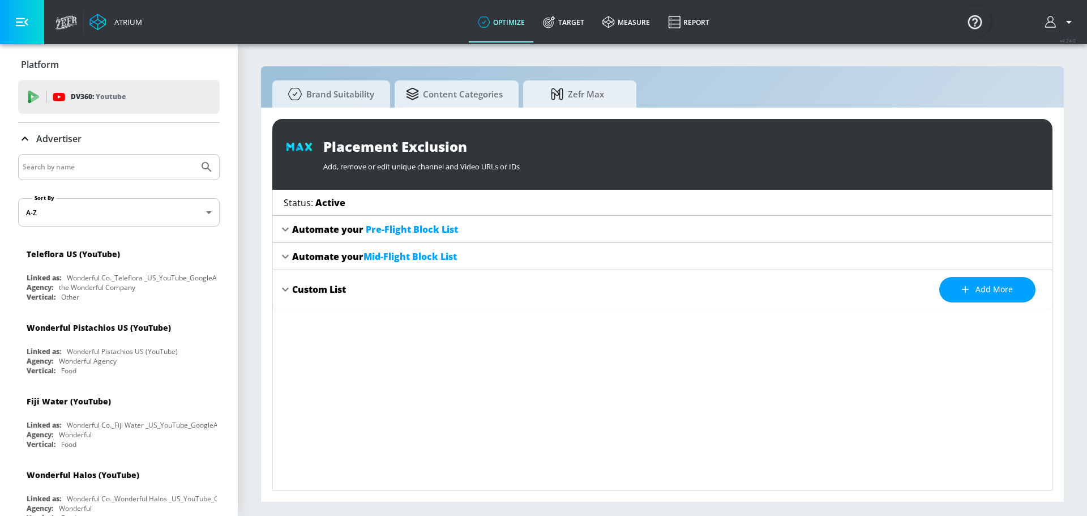
click at [302, 230] on div "Automate your Pre-Flight Block List" at bounding box center [375, 229] width 166 height 12
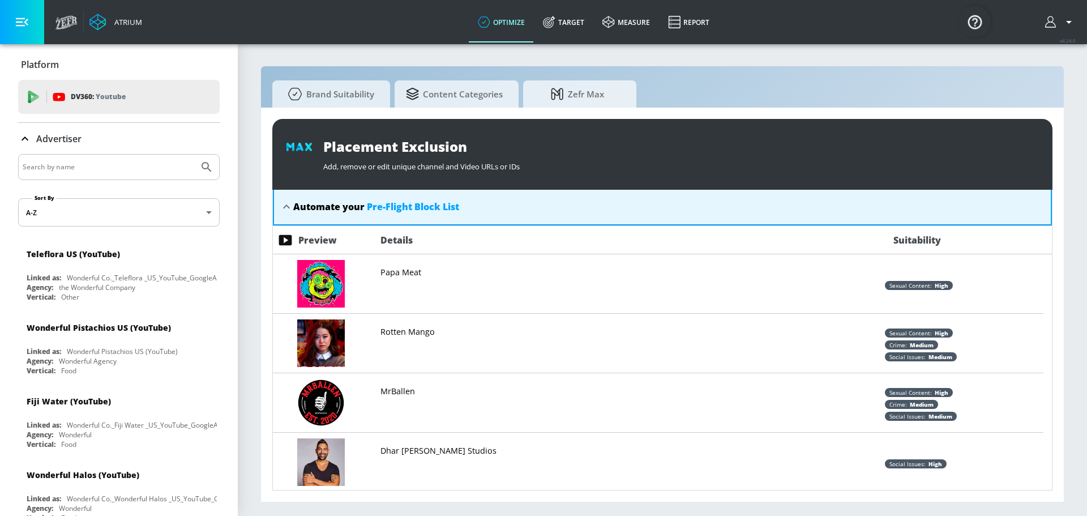
scroll to position [57, 0]
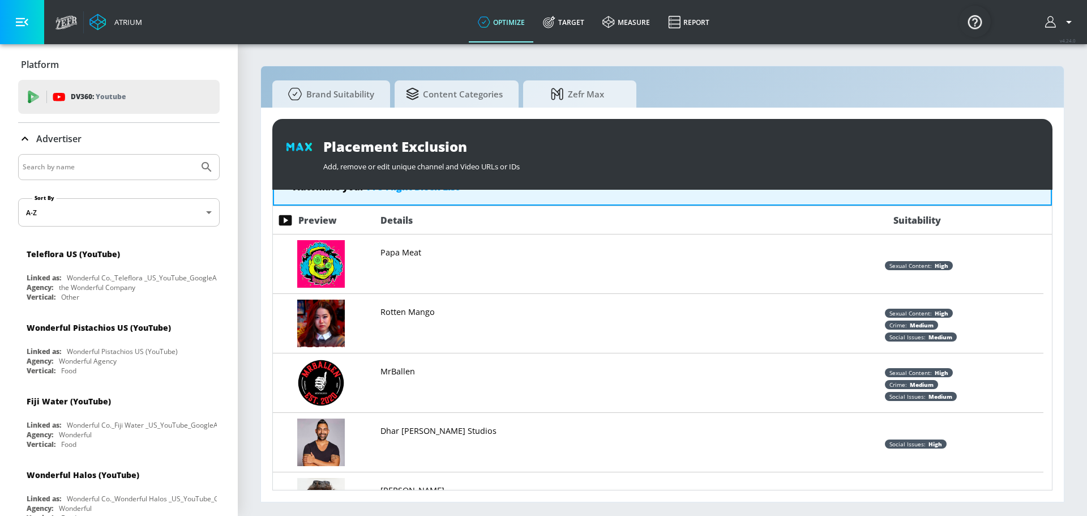
click at [408, 312] on p "Rotten Mango" at bounding box center [407, 311] width 54 height 11
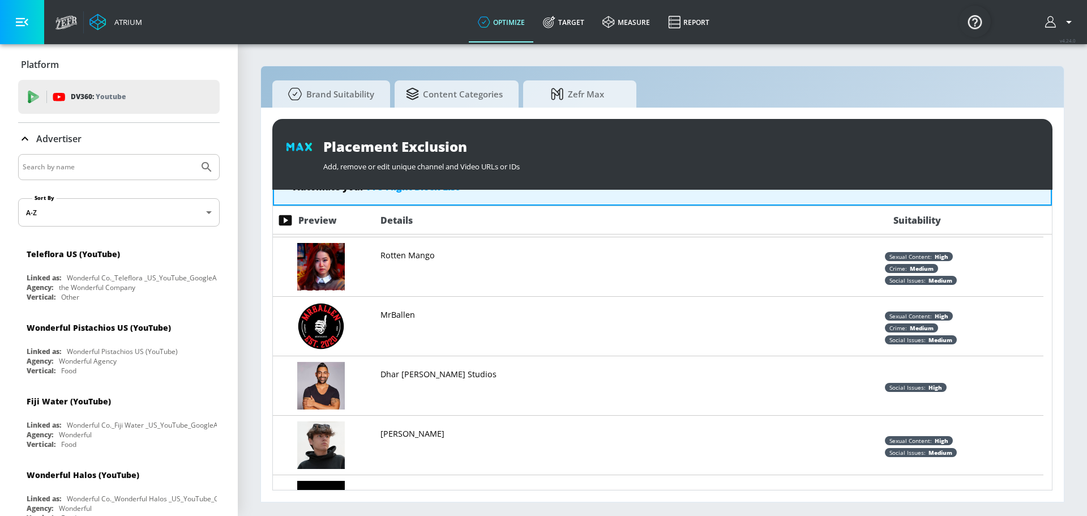
click at [388, 375] on p "Dhar [PERSON_NAME] Studios" at bounding box center [438, 374] width 116 height 11
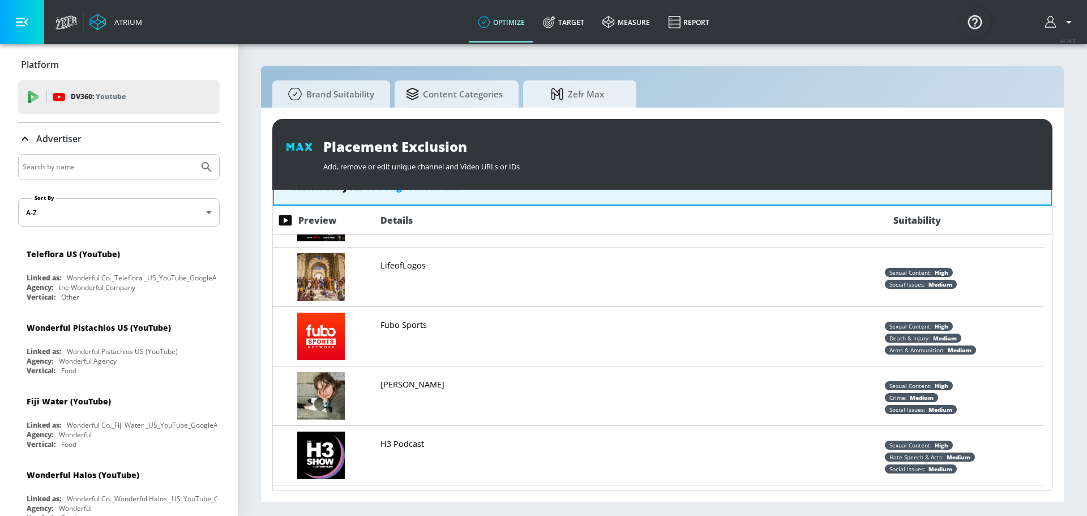
scroll to position [3623, 0]
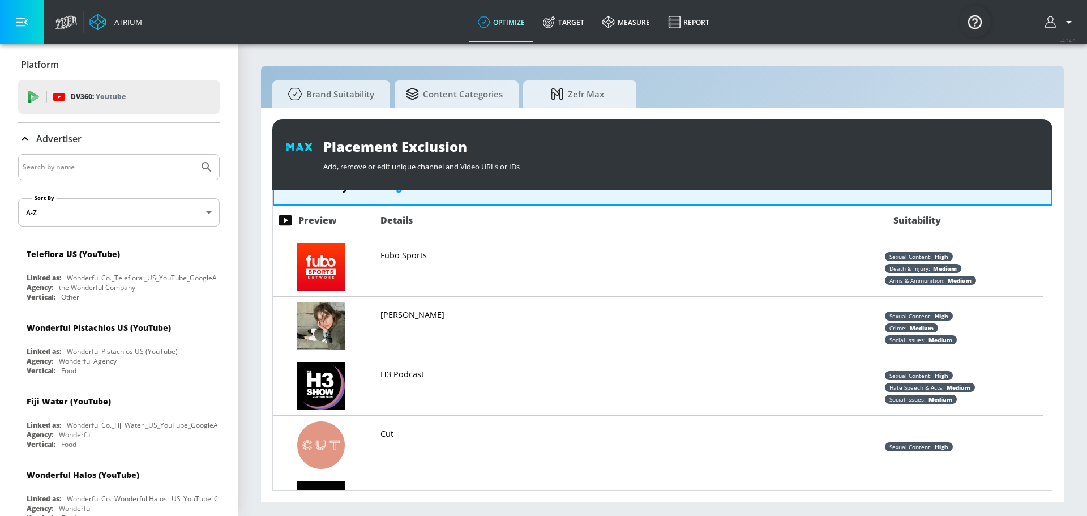
click at [401, 309] on link "[PERSON_NAME]" at bounding box center [412, 314] width 64 height 12
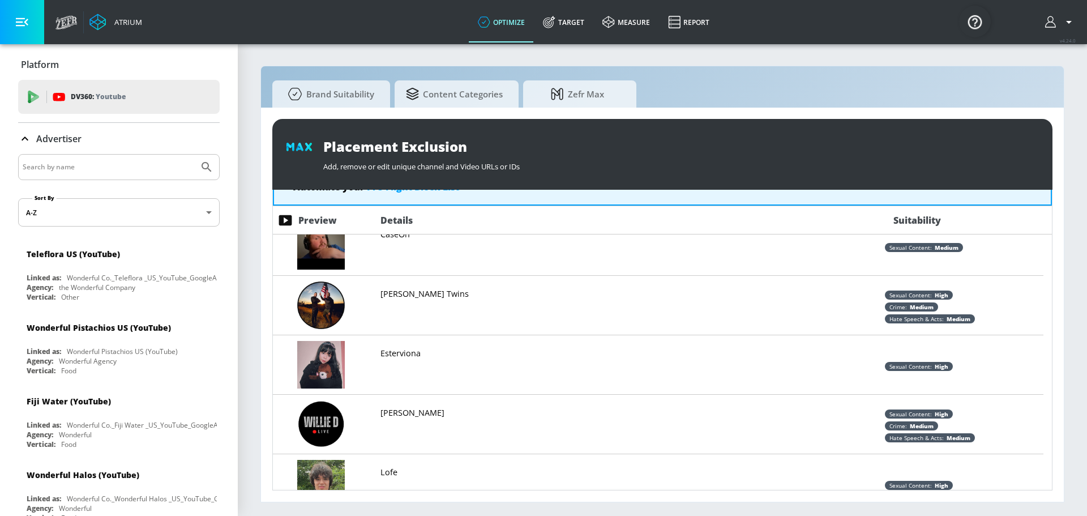
scroll to position [4076, 0]
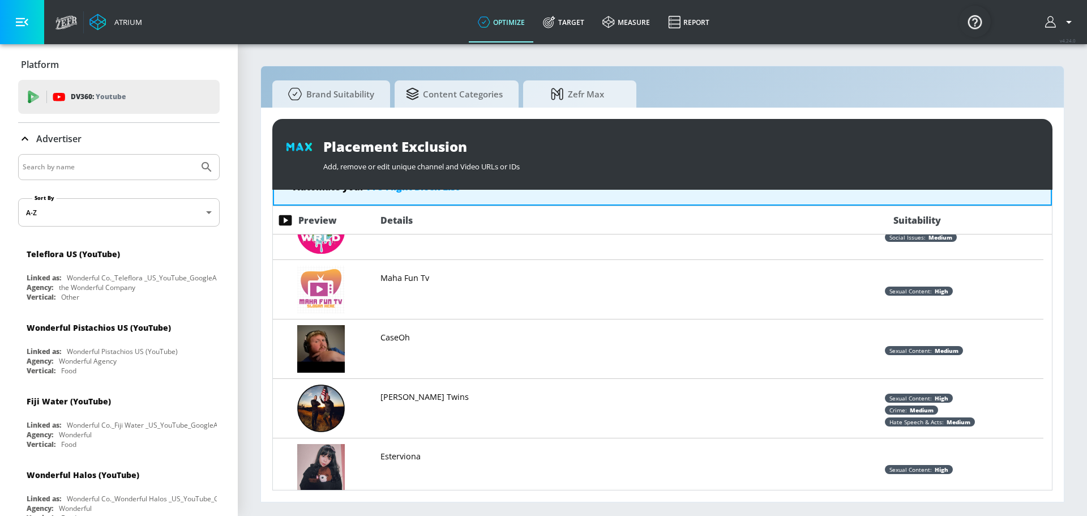
click at [367, 354] on div at bounding box center [321, 350] width 96 height 62
click at [380, 342] on div "CaseOh" at bounding box center [621, 350] width 504 height 62
click at [385, 336] on p "CaseOh" at bounding box center [394, 337] width 29 height 11
click at [846, 62] on section "Brand Suitability Content Categories Zefr Max Placement Exclusion Add, remove o…" at bounding box center [662, 279] width 849 height 473
